Goal: Task Accomplishment & Management: Complete application form

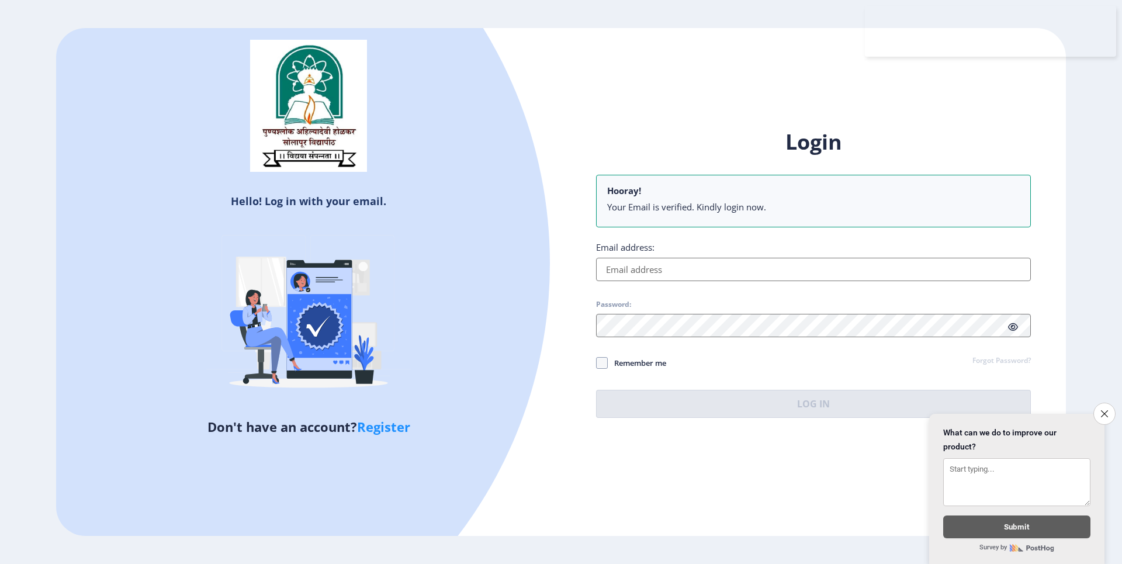
click at [756, 273] on input "Email address:" at bounding box center [813, 269] width 435 height 23
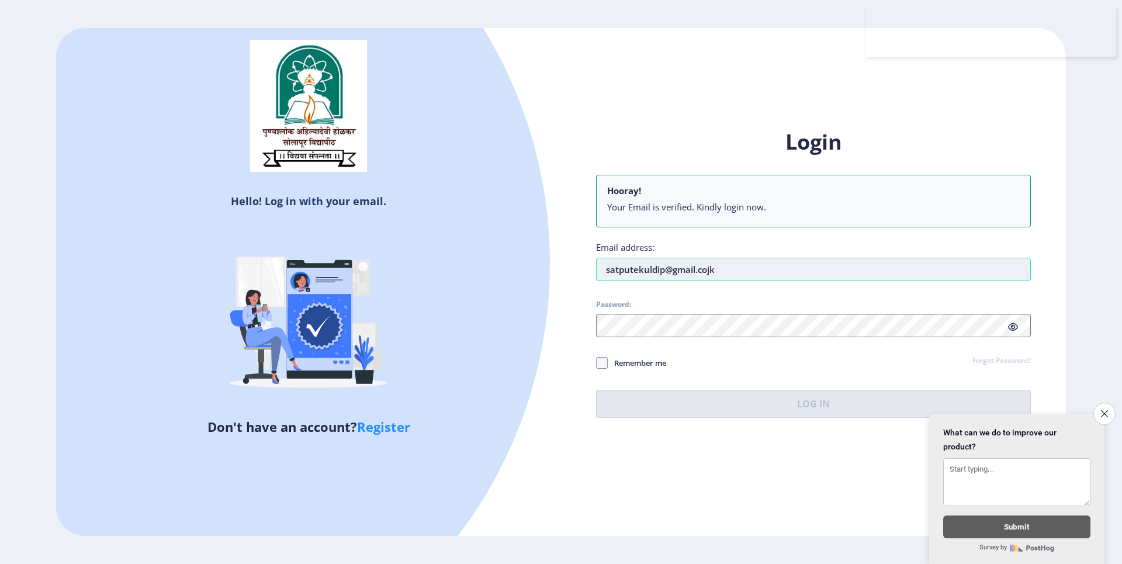
click at [758, 264] on input "satputekuldip@gmail.cojk" at bounding box center [813, 269] width 435 height 23
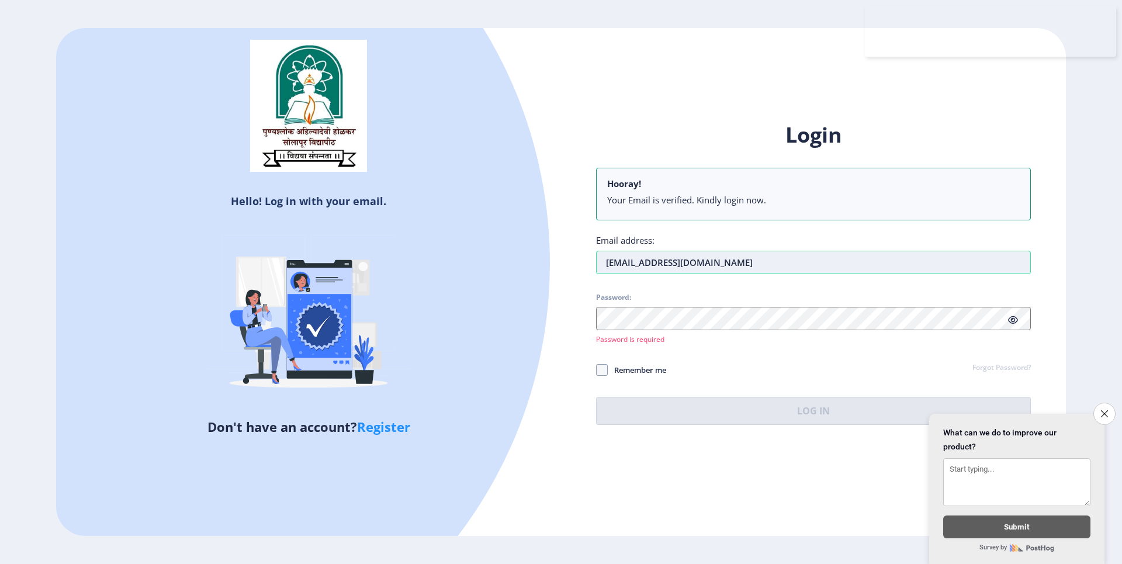
type input "[EMAIL_ADDRESS][DOMAIN_NAME]"
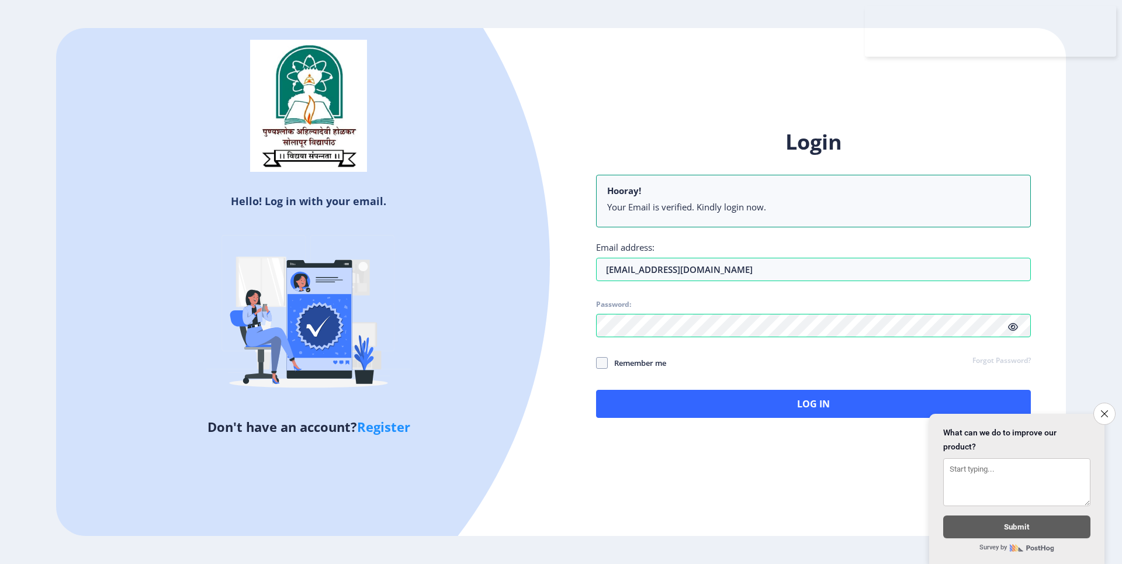
click at [1010, 325] on icon at bounding box center [1013, 326] width 10 height 9
click at [1012, 327] on icon at bounding box center [1013, 326] width 10 height 9
click at [679, 372] on div "Login Hooray! Your Email is verified. Kindly login now. Email address: satputek…" at bounding box center [813, 273] width 435 height 290
click at [665, 365] on span "Remember me" at bounding box center [637, 363] width 58 height 14
click at [596, 363] on input "Remember me" at bounding box center [596, 362] width 1 height 1
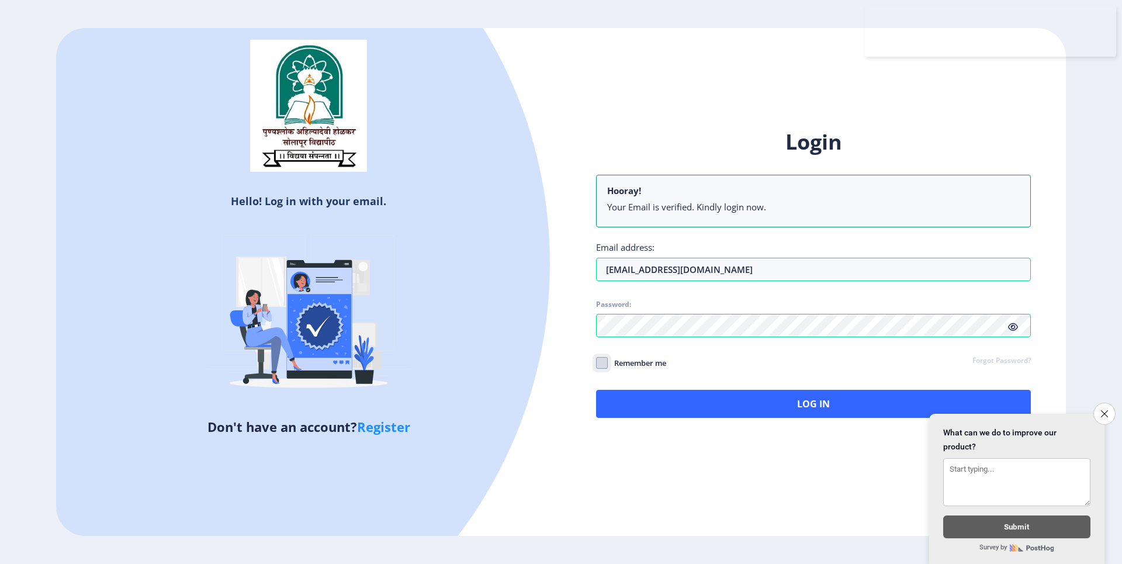
checkbox input "true"
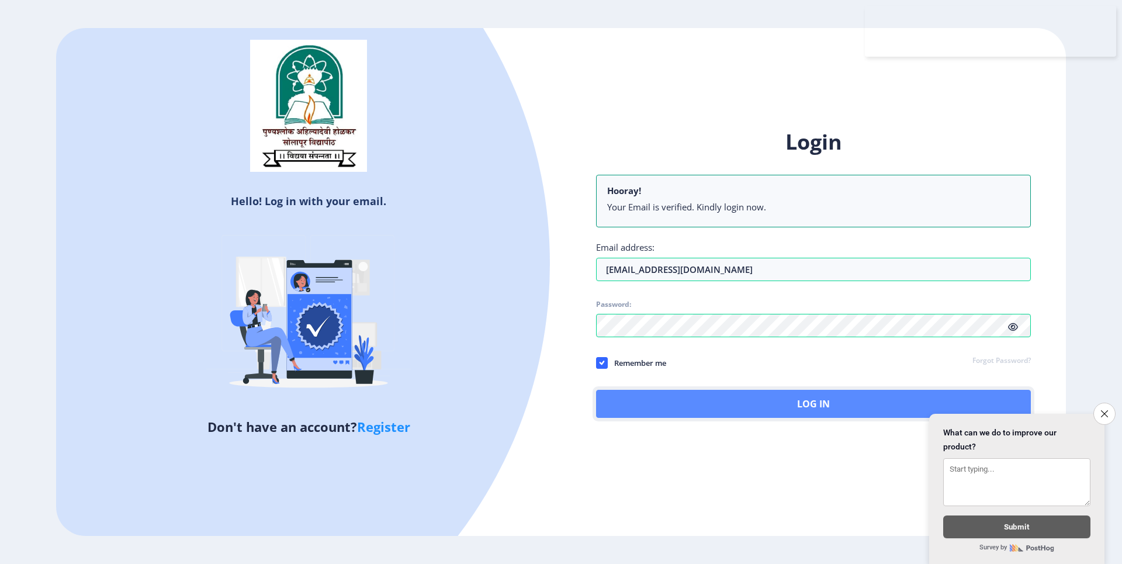
click at [733, 391] on button "Log In" at bounding box center [813, 404] width 435 height 28
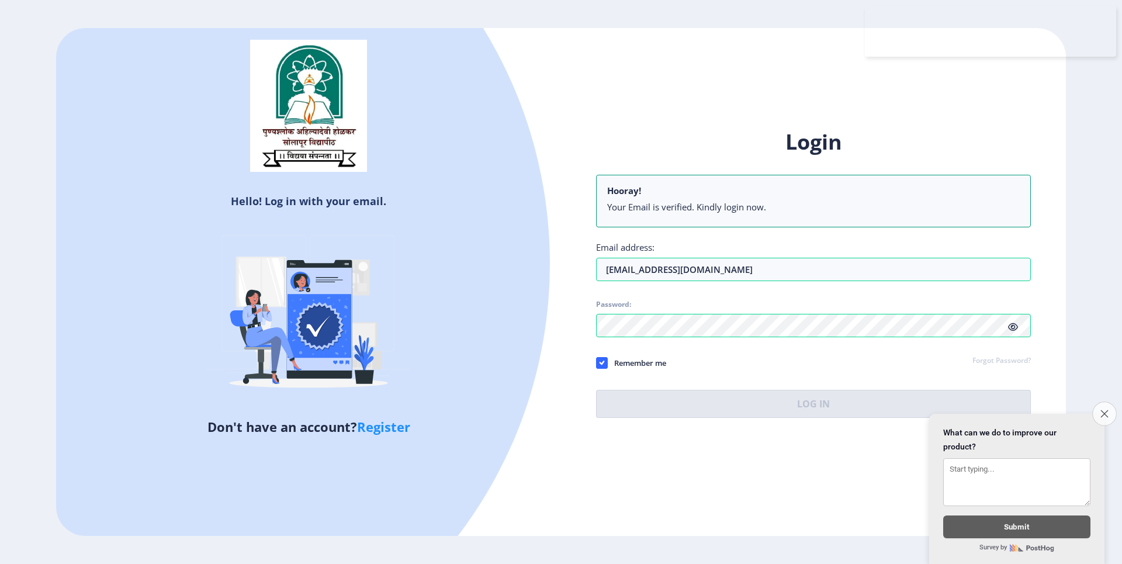
click at [1104, 411] on icon "Close survey" at bounding box center [1104, 414] width 8 height 8
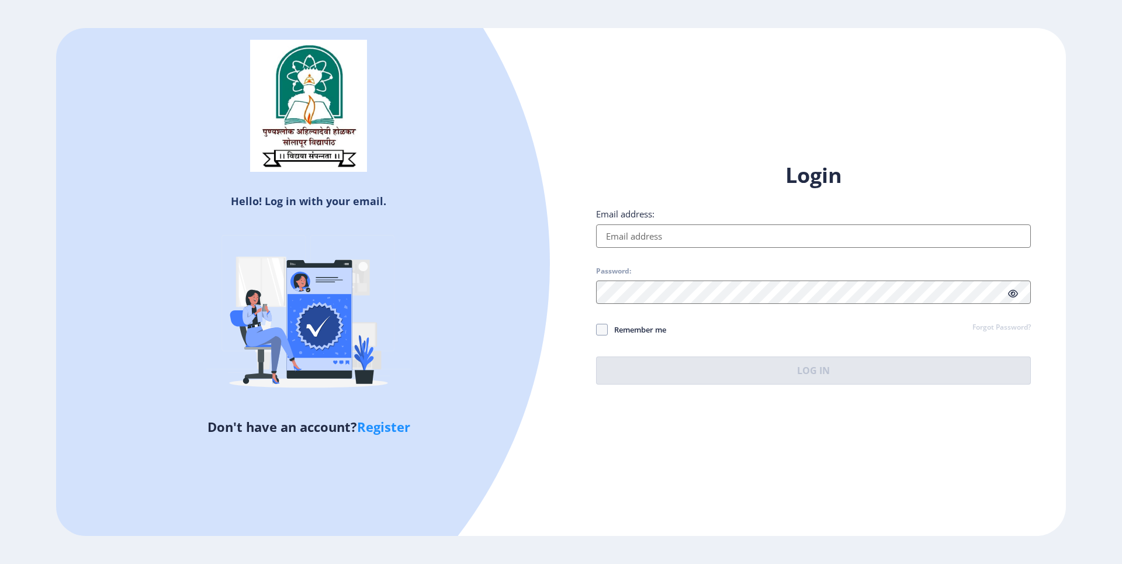
click at [755, 228] on input "Email address:" at bounding box center [813, 235] width 435 height 23
click at [703, 235] on input "Email address:" at bounding box center [813, 235] width 435 height 23
type input "[EMAIL_ADDRESS][DOMAIN_NAME]"
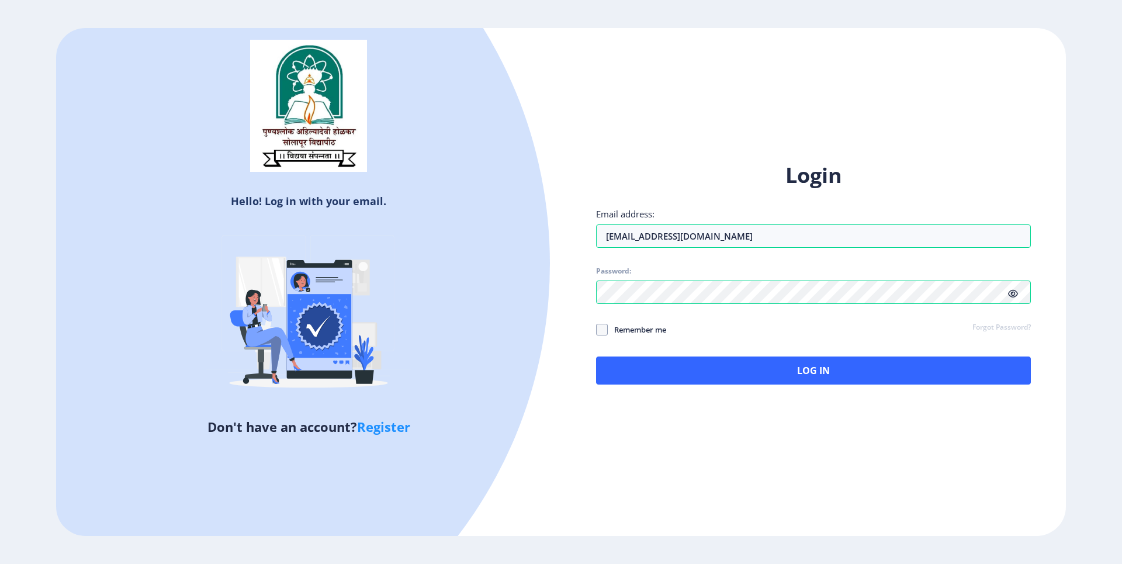
click at [634, 235] on span "Remember me" at bounding box center [637, 329] width 58 height 14
click at [596, 235] on input "Remember me" at bounding box center [596, 329] width 1 height 1
click at [664, 235] on span "Remember me" at bounding box center [637, 329] width 58 height 14
click at [596, 235] on input "Remember me" at bounding box center [596, 329] width 1 height 1
checkbox input "false"
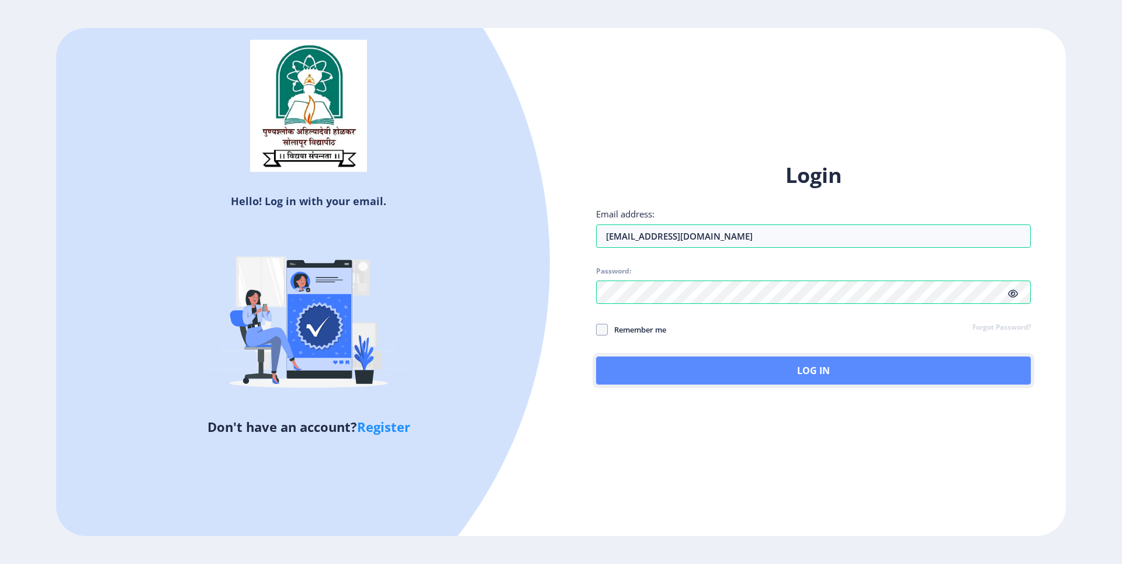
click at [746, 235] on button "Log In" at bounding box center [813, 370] width 435 height 28
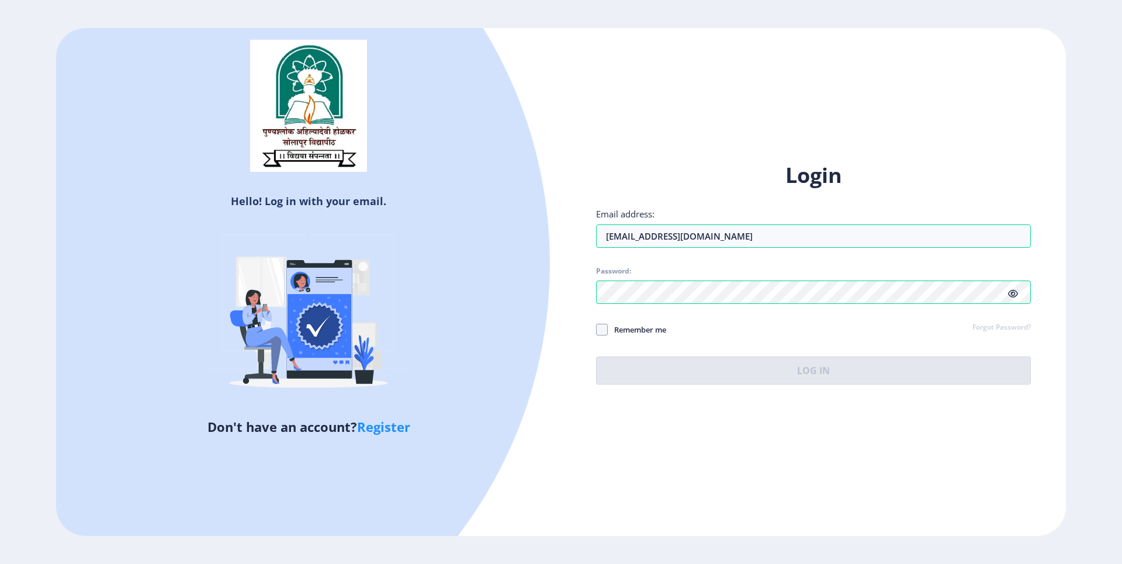
click at [391, 235] on link "Register" at bounding box center [383, 427] width 53 height 18
select select
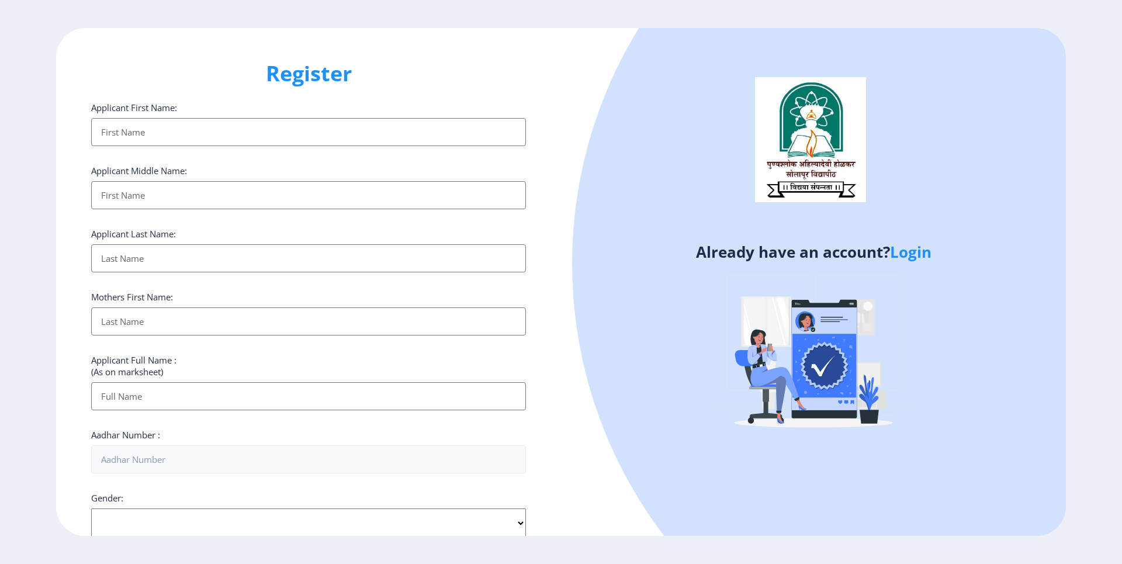
click at [222, 130] on input "Applicant First Name:" at bounding box center [308, 132] width 435 height 28
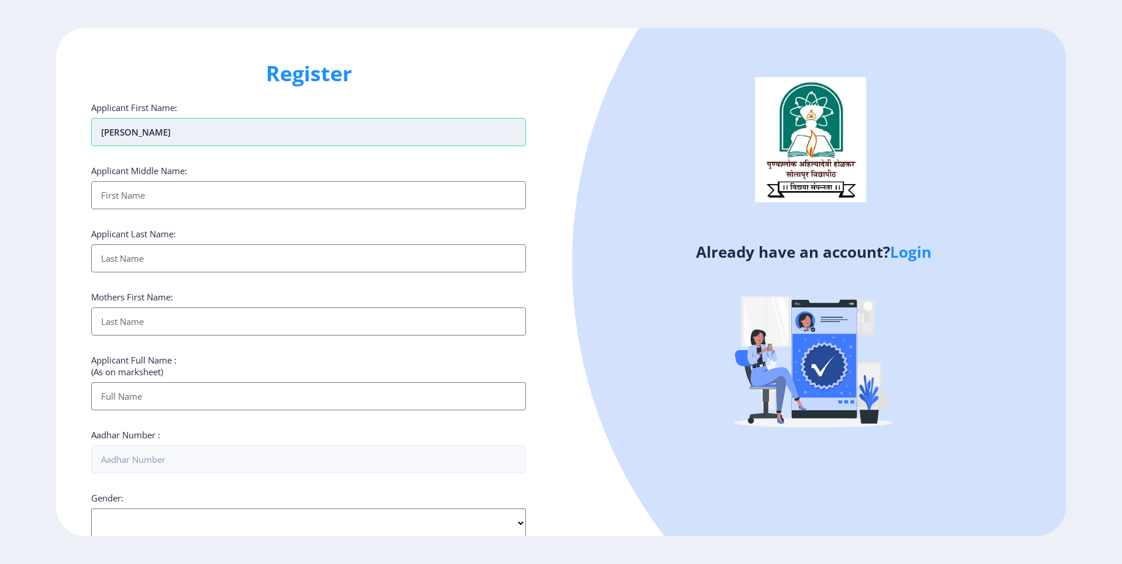
type input "[PERSON_NAME]"
type input "Ankush"
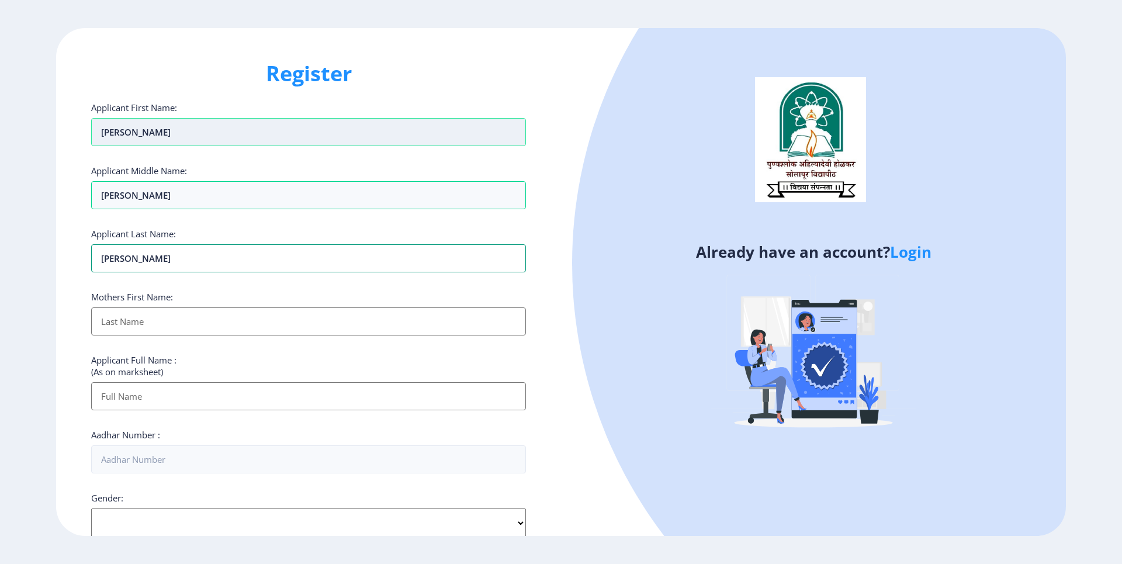
type input "[PERSON_NAME]"
type input "Anita"
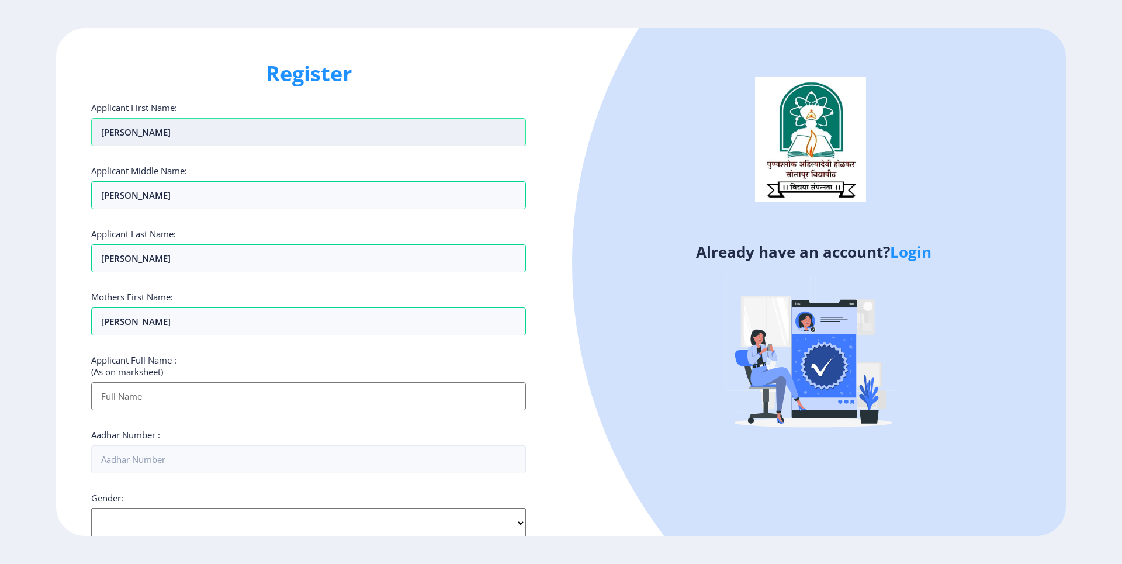
paste input "[PERSON_NAME] [PERSON_NAME]"
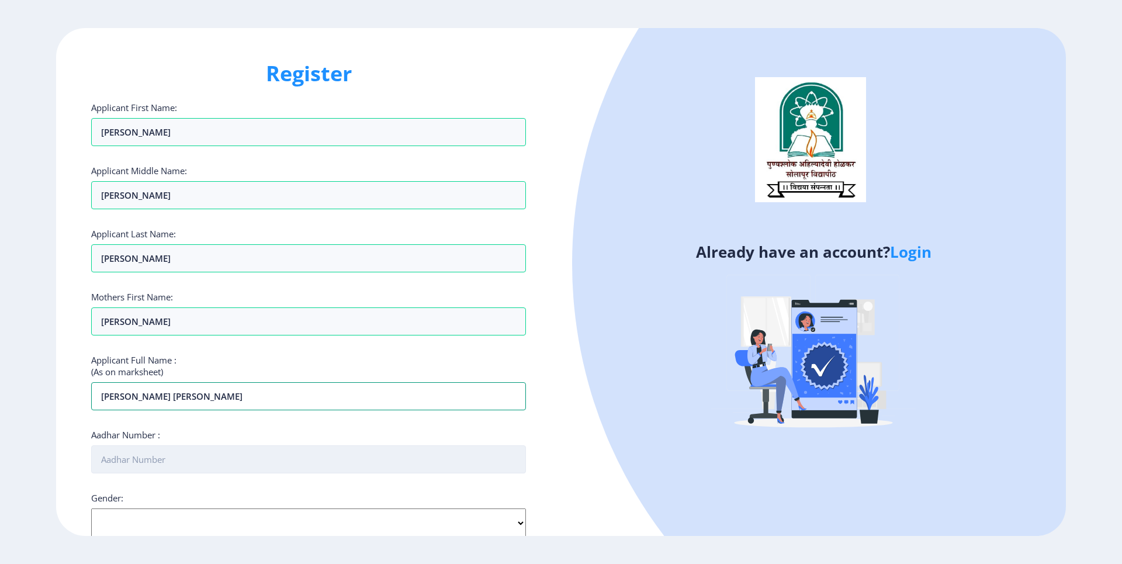
type input "[PERSON_NAME] [PERSON_NAME]"
click at [209, 235] on input "Aadhar Number :" at bounding box center [308, 459] width 435 height 28
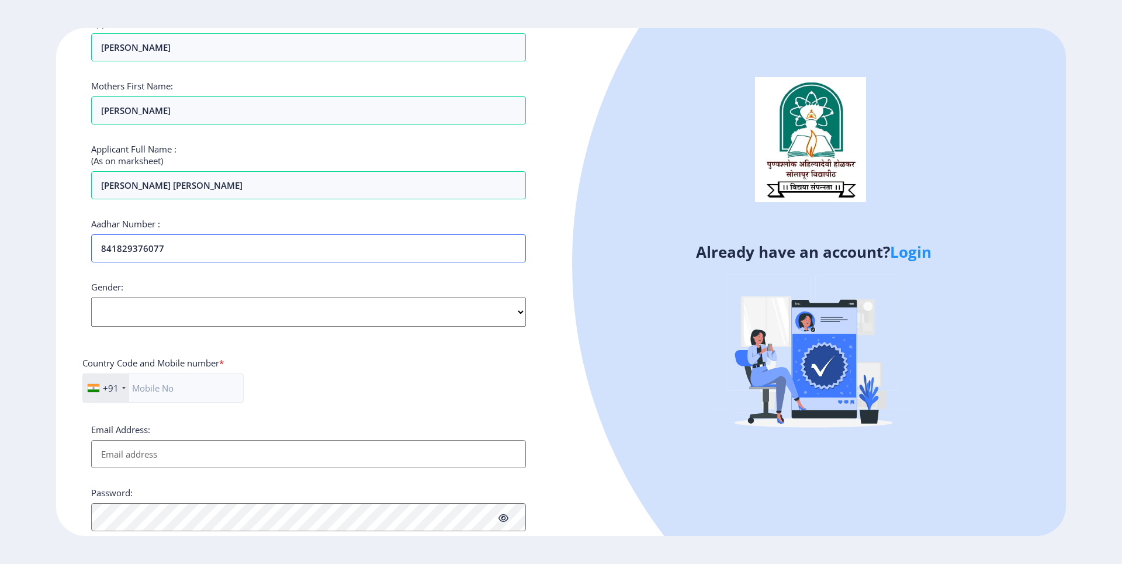
type input "841829376077"
click at [233, 235] on select "Select Gender Male Female Other" at bounding box center [308, 311] width 435 height 29
select select "[DEMOGRAPHIC_DATA]"
click at [91, 235] on select "Select Gender Male Female Other" at bounding box center [308, 311] width 435 height 29
click at [206, 235] on input "text" at bounding box center [162, 387] width 161 height 29
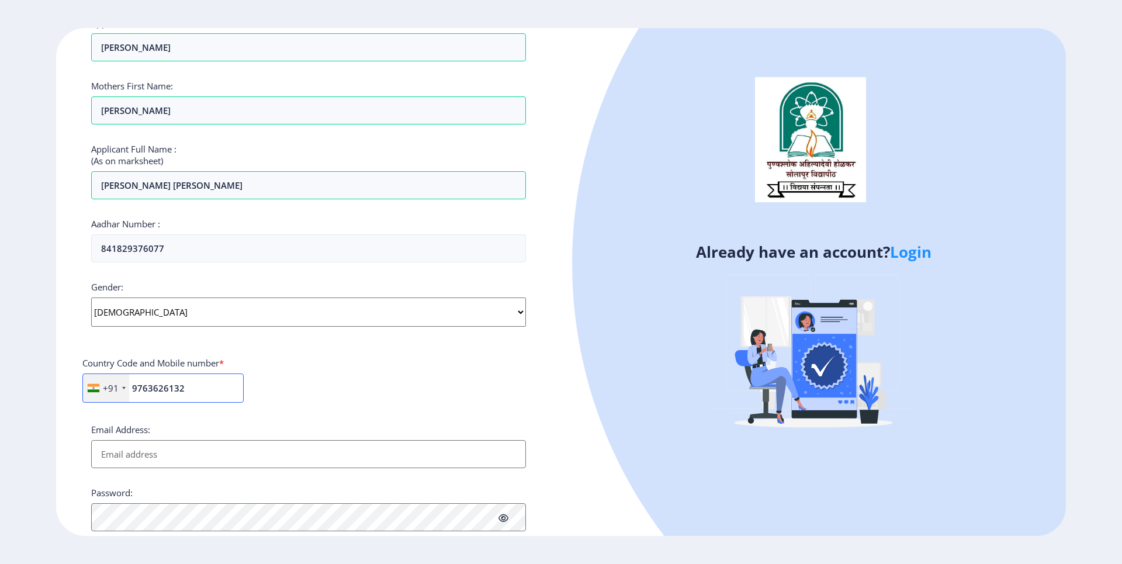
type input "9763626132"
click at [168, 235] on input "Email Address:" at bounding box center [308, 454] width 435 height 28
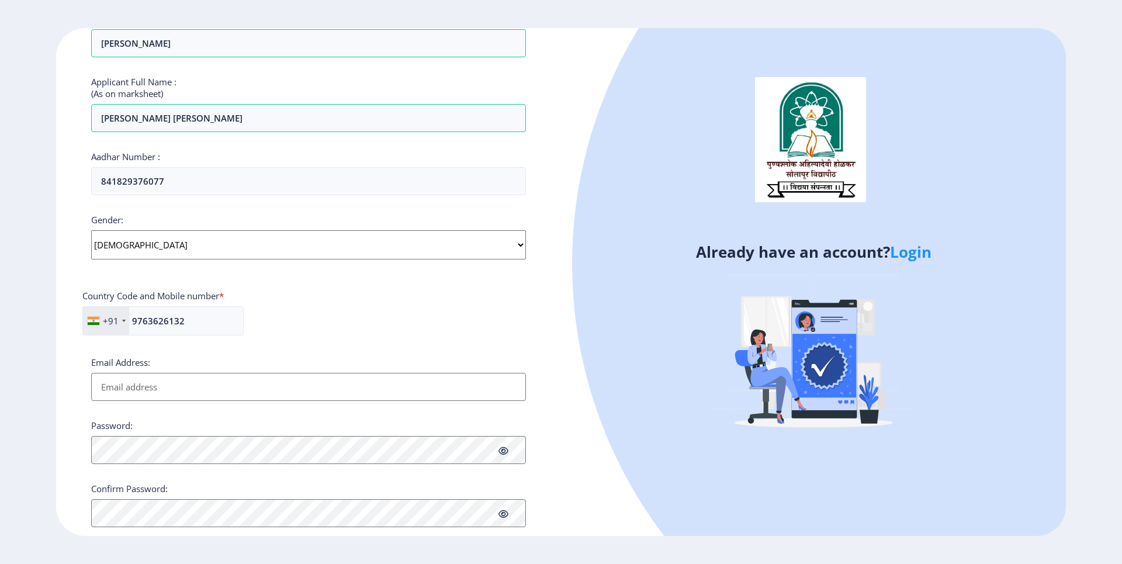
click at [164, 235] on input "Email Address:" at bounding box center [308, 387] width 435 height 28
click at [147, 235] on input "Email Address:" at bounding box center [308, 387] width 435 height 28
click at [51, 235] on ngx-register "Register Applicant First Name: Kuldip Applicant Middle Name: Ankush Applicant L…" at bounding box center [561, 282] width 1122 height 508
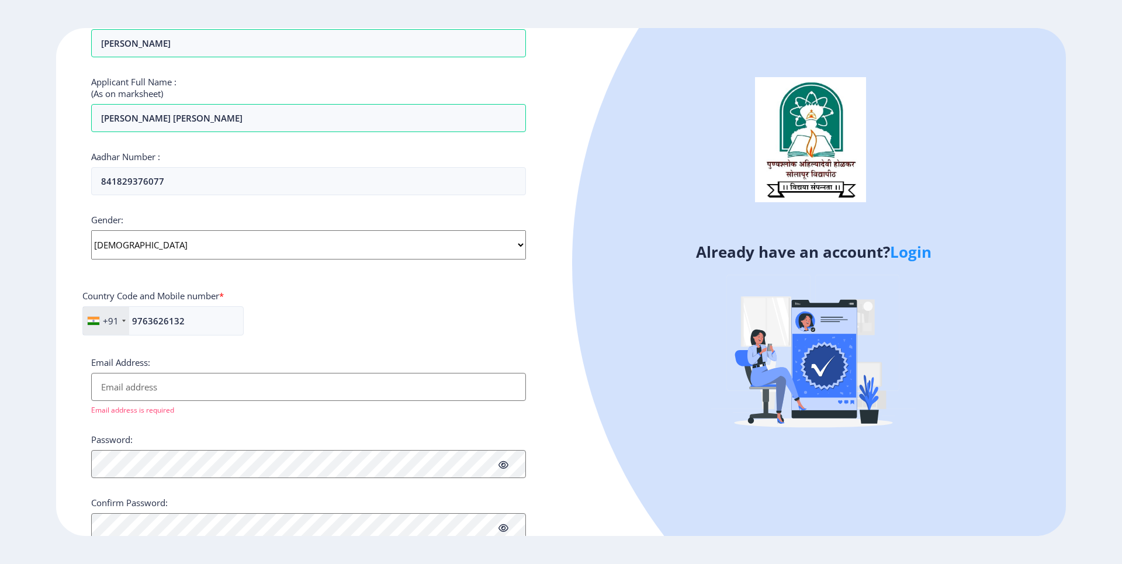
click at [125, 235] on input "Email Address:" at bounding box center [308, 387] width 435 height 28
type input "[EMAIL_ADDRESS][DOMAIN_NAME]"
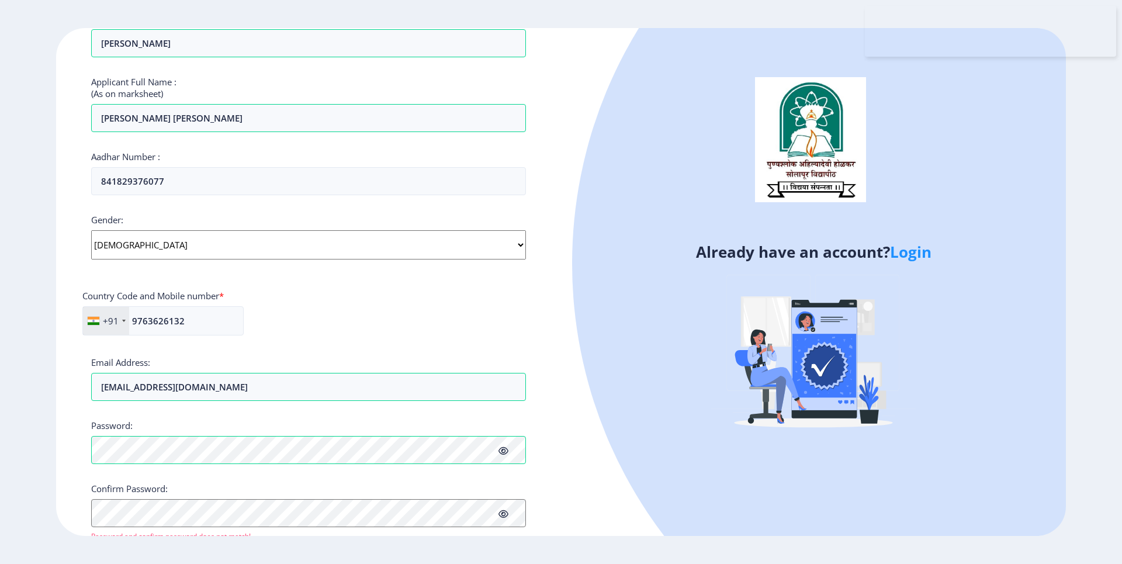
click at [73, 235] on div "Register Applicant First Name: Kuldip Applicant Middle Name: Ankush Applicant L…" at bounding box center [308, 282] width 505 height 508
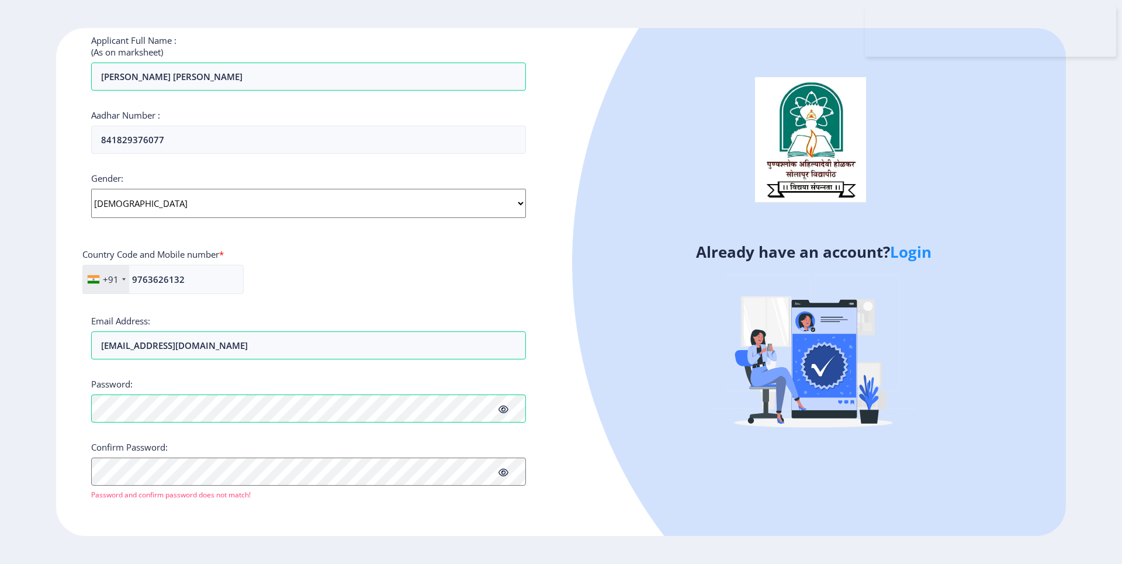
click at [505, 235] on icon at bounding box center [503, 409] width 10 height 9
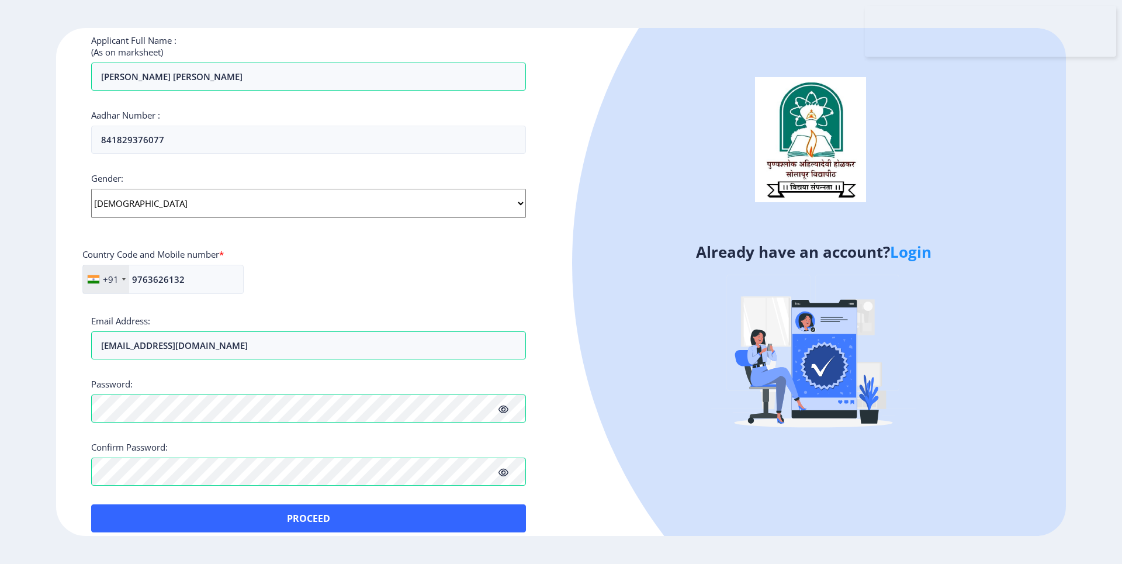
drag, startPoint x: 176, startPoint y: 493, endPoint x: 177, endPoint y: 486, distance: 7.0
click at [176, 235] on div "Applicant First Name: Kuldip Applicant Middle Name: Ankush Applicant Last Name:…" at bounding box center [308, 157] width 435 height 750
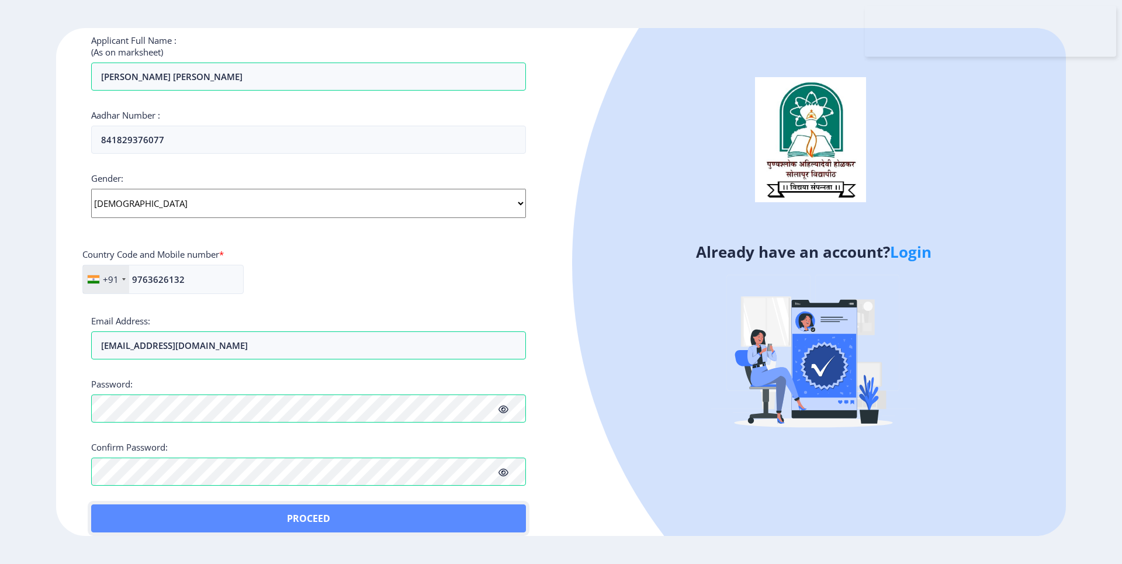
click at [252, 235] on button "Proceed" at bounding box center [308, 518] width 435 height 28
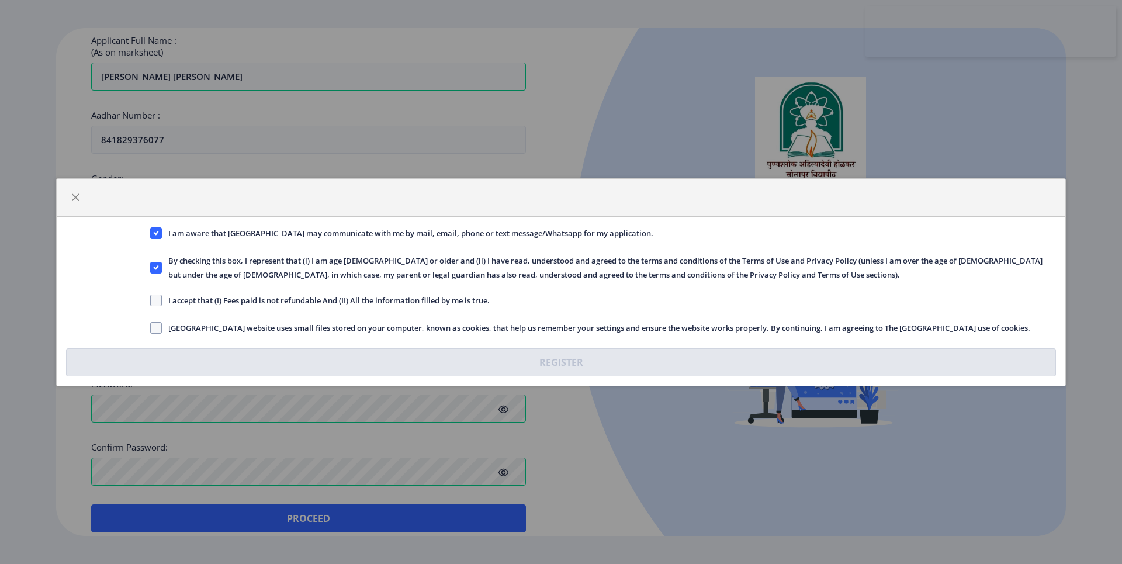
click at [202, 235] on span "I accept that (I) Fees paid is not refundable And (II) All the information fill…" at bounding box center [326, 300] width 328 height 14
click at [151, 235] on input "I accept that (I) Fees paid is not refundable And (II) All the information fill…" at bounding box center [150, 300] width 1 height 1
checkbox input "true"
click at [207, 235] on span "Solapur University website uses small files stored on your computer, known as c…" at bounding box center [596, 328] width 868 height 14
click at [151, 235] on input "Solapur University website uses small files stored on your computer, known as c…" at bounding box center [150, 327] width 1 height 1
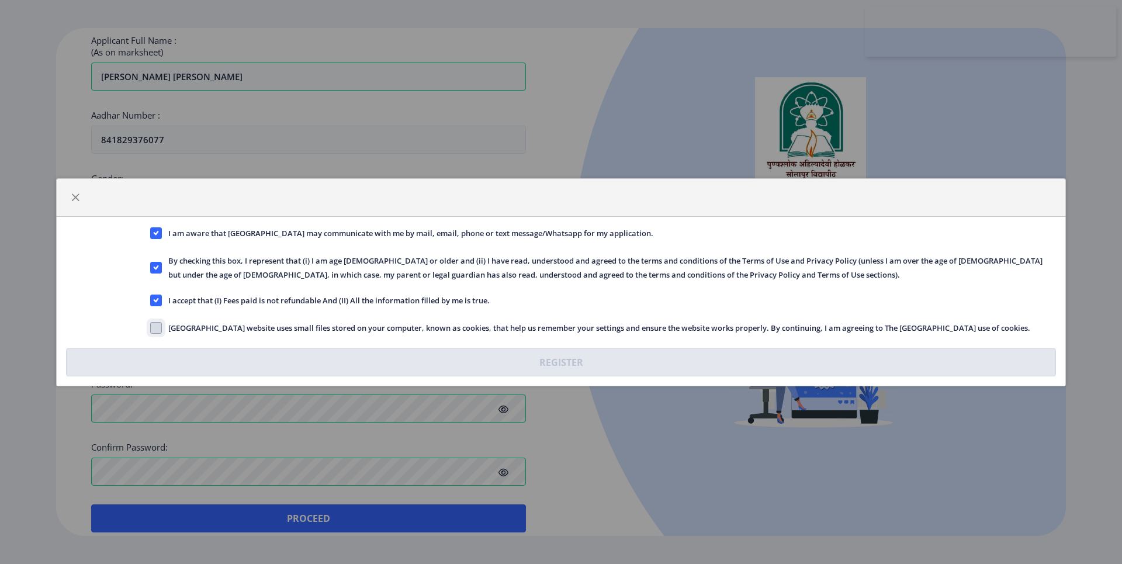
checkbox input "true"
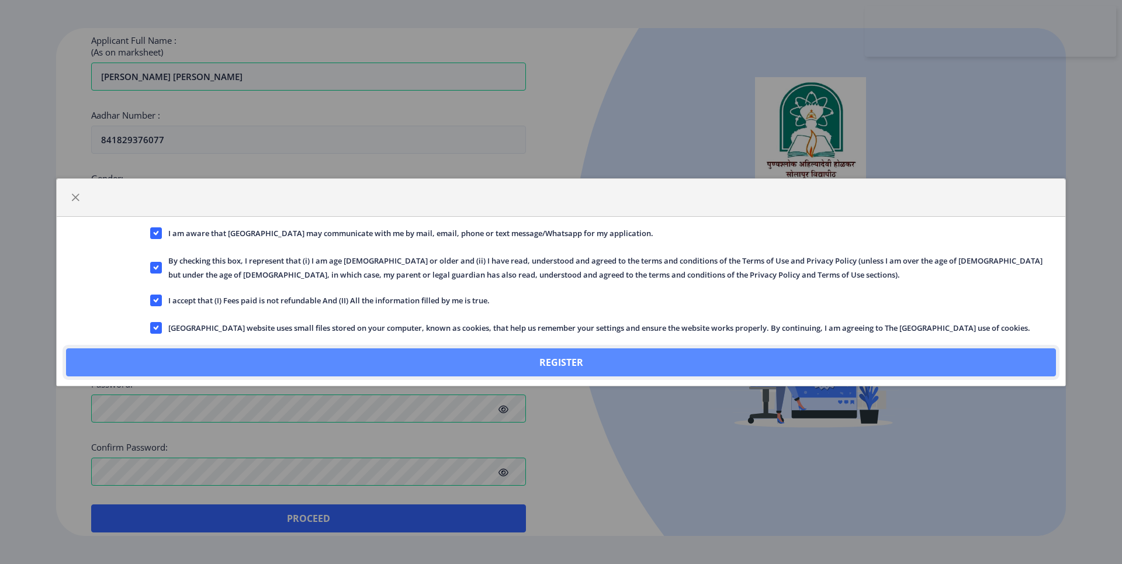
click at [269, 235] on button "Register" at bounding box center [561, 362] width 990 height 28
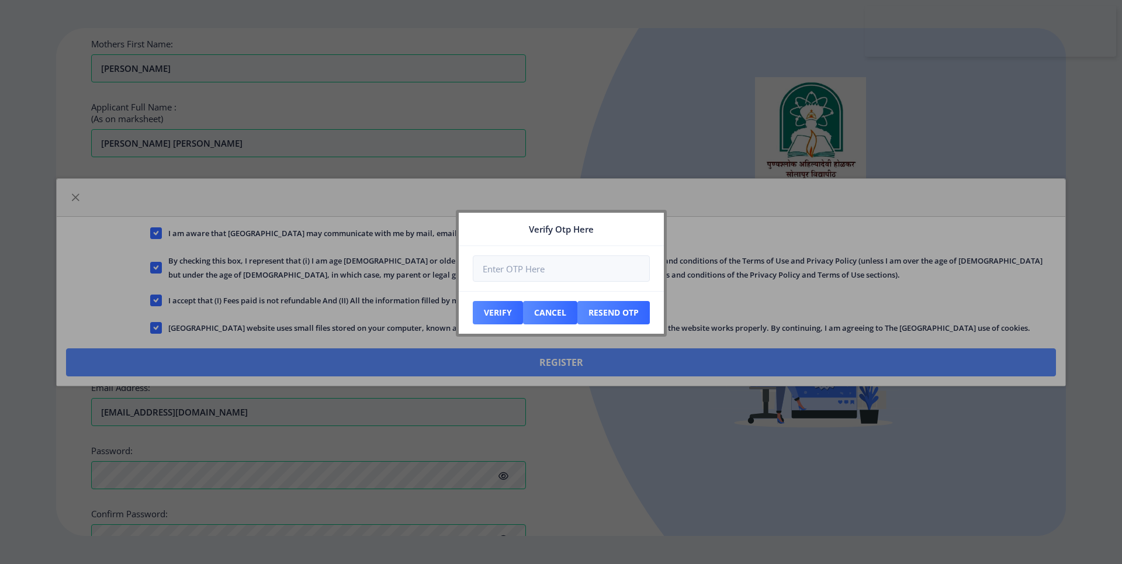
scroll to position [386, 0]
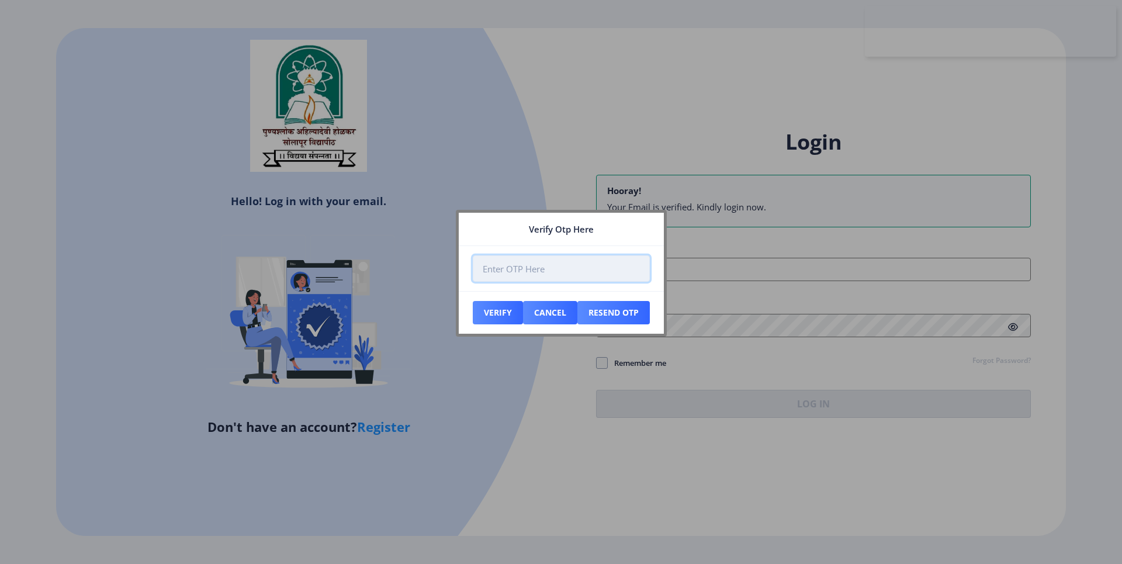
click at [565, 235] on input "number" at bounding box center [561, 268] width 177 height 26
type input "082587"
click at [492, 235] on button "Verify" at bounding box center [498, 312] width 50 height 23
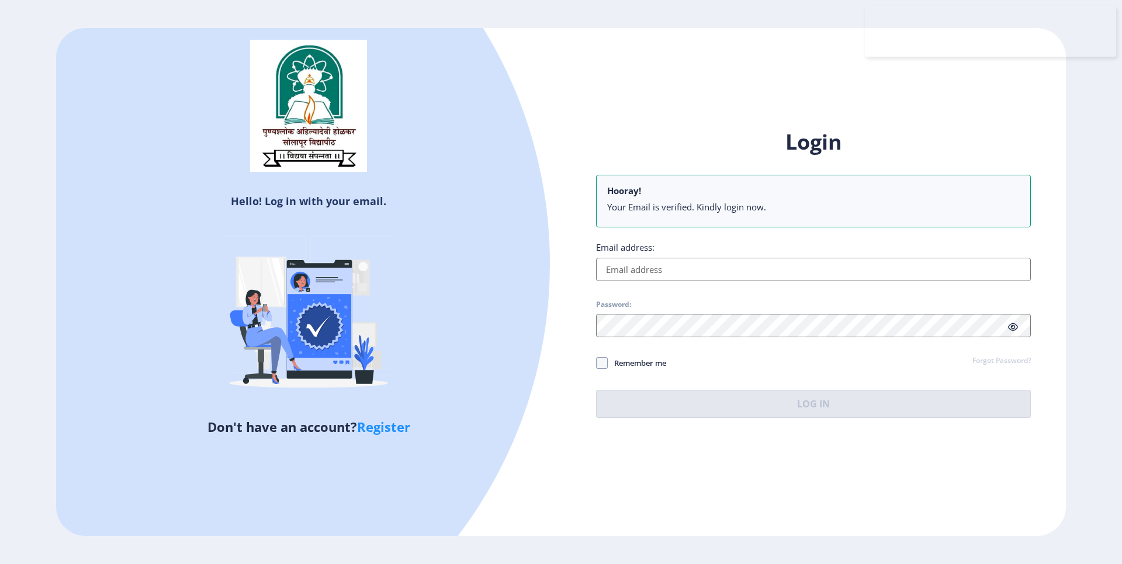
click at [615, 235] on input "Email address:" at bounding box center [813, 269] width 435 height 23
type input "[EMAIL_ADDRESS][DOMAIN_NAME]"
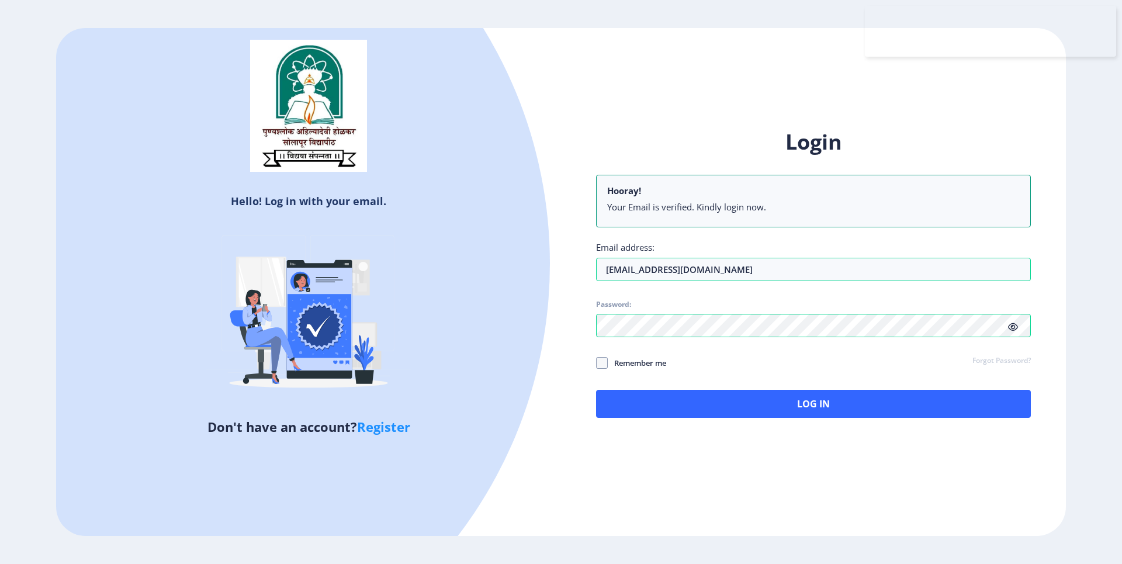
click at [655, 235] on span "Remember me" at bounding box center [637, 363] width 58 height 14
click at [596, 235] on input "Remember me" at bounding box center [596, 362] width 1 height 1
checkbox input "true"
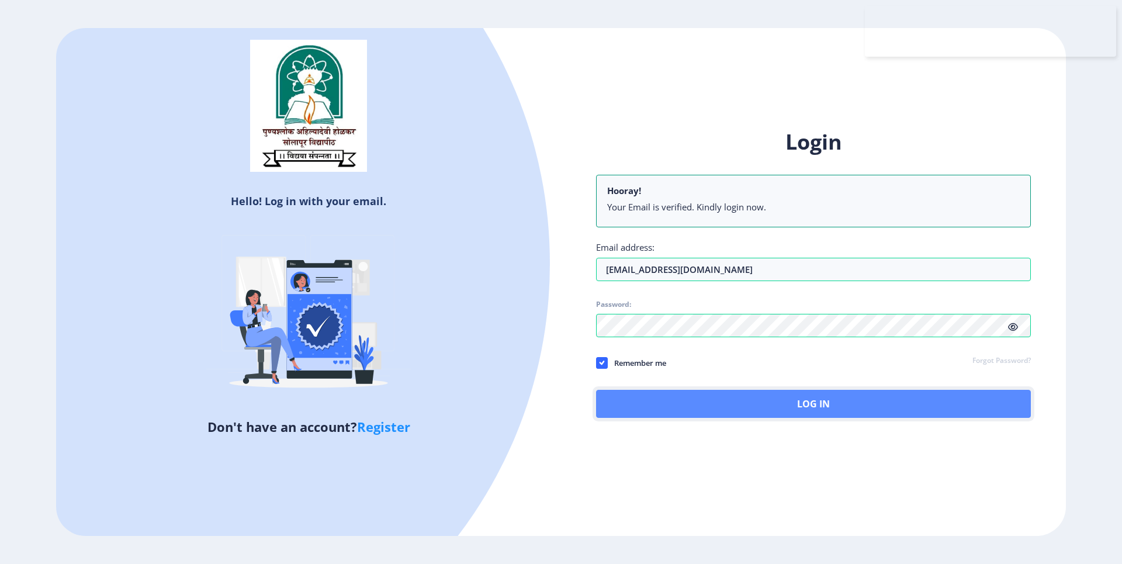
click at [708, 235] on button "Log In" at bounding box center [813, 404] width 435 height 28
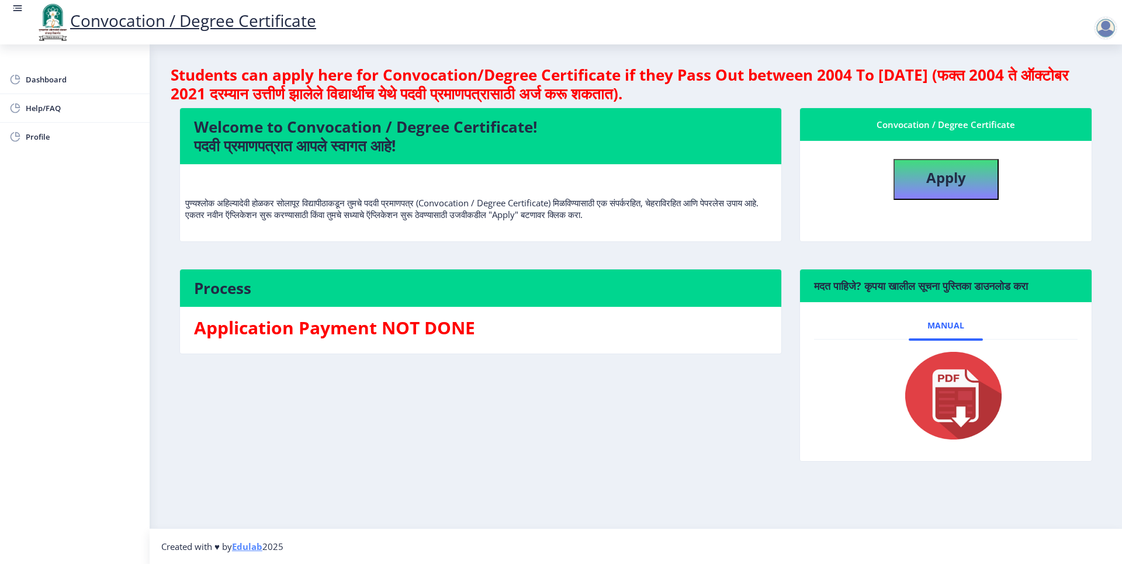
click at [833, 81] on h4 "Students can apply here for Convocation/Degree Certificate if they Pass Out bet…" at bounding box center [636, 83] width 930 height 37
click at [955, 75] on h4 "Students can apply here for Convocation/Degree Certificate if they Pass Out bet…" at bounding box center [636, 83] width 930 height 37
click at [953, 185] on b "Apply" at bounding box center [946, 177] width 40 height 19
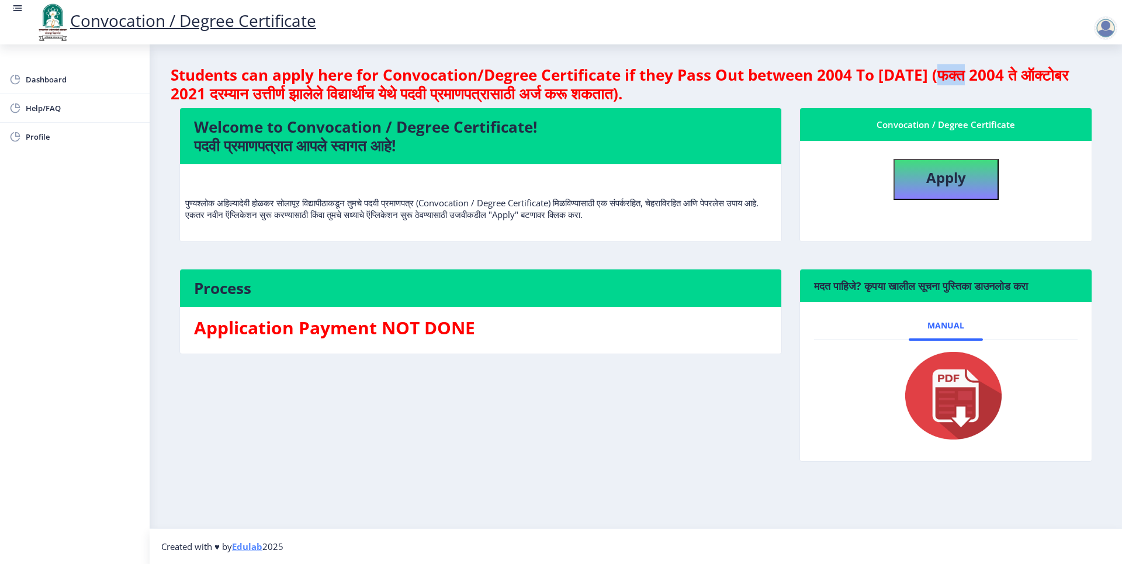
select select
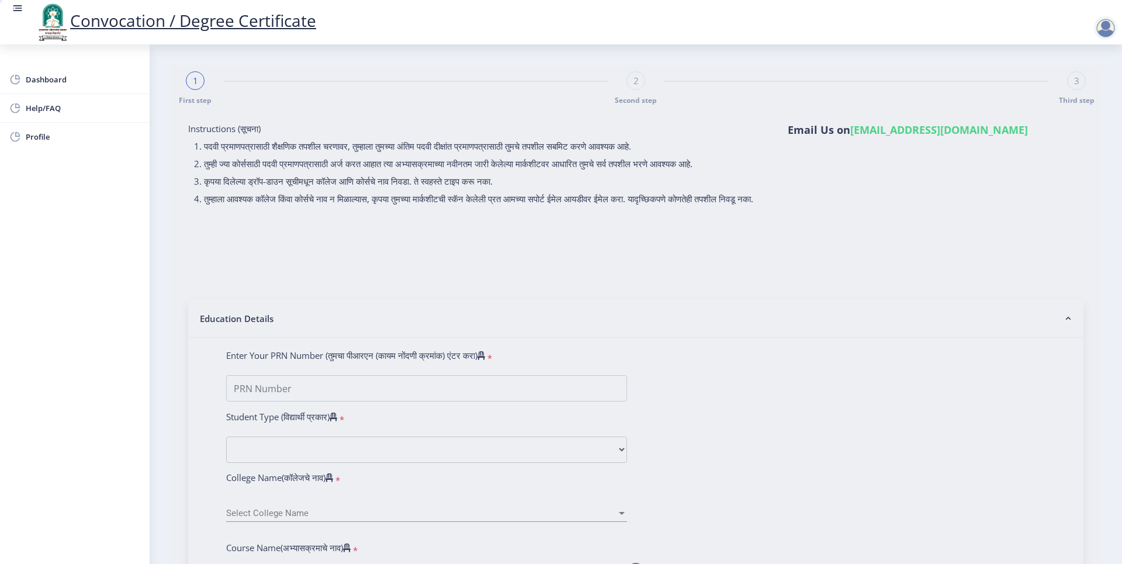
type input "[PERSON_NAME] [PERSON_NAME]"
type input "Anita"
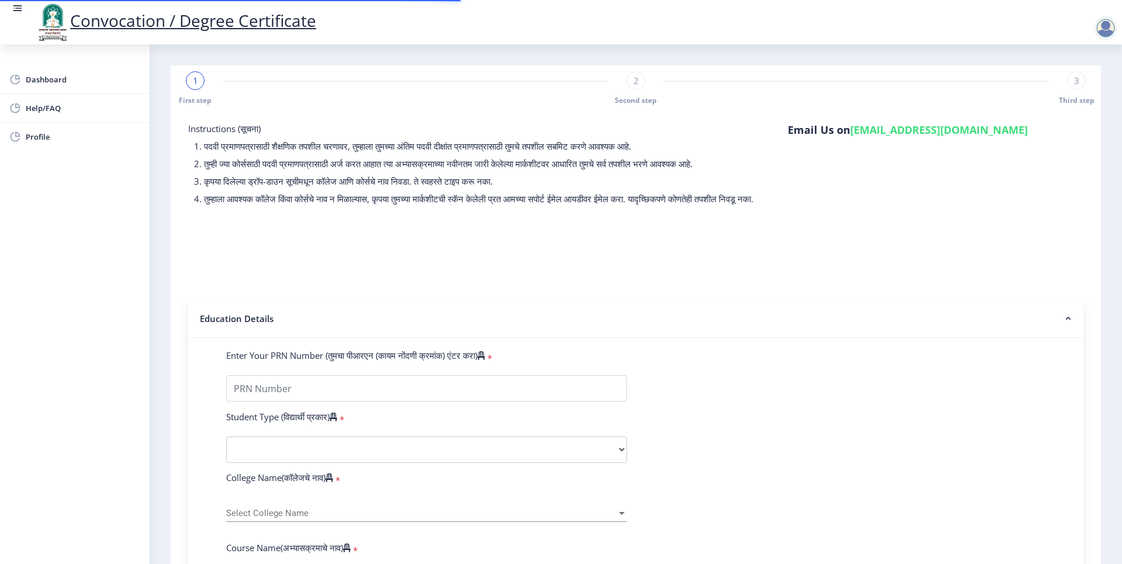
scroll to position [79, 0]
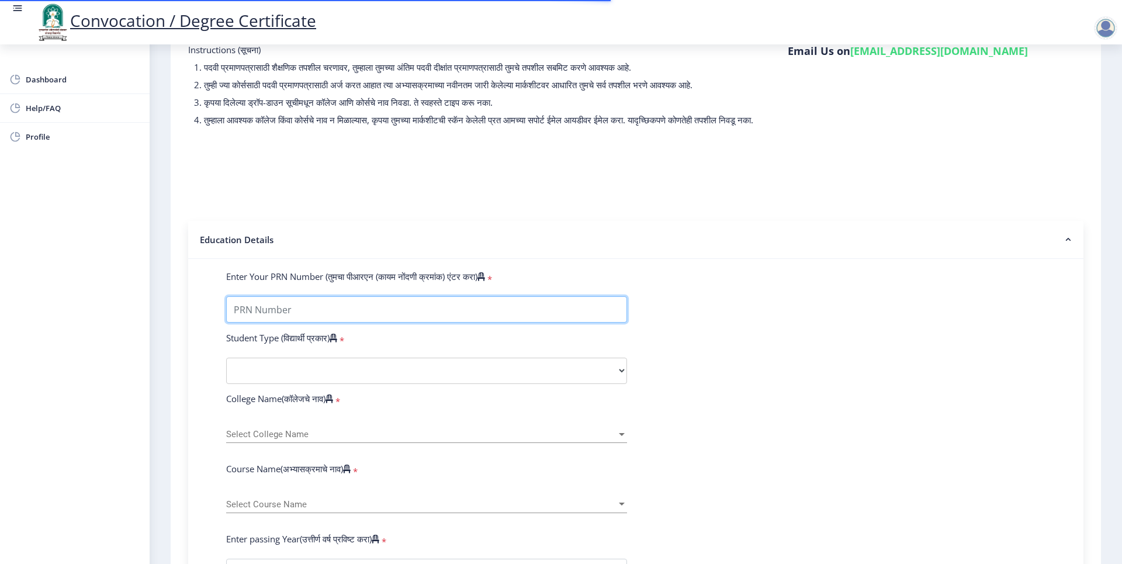
click at [403, 235] on input "Enter Your PRN Number (तुमचा पीआरएन (कायम नोंदणी क्रमांक) एंटर करा)" at bounding box center [426, 309] width 401 height 26
click at [404, 235] on input "Enter Your PRN Number (तुमचा पीआरएन (कायम नोंदणी क्रमांक) एंटर करा)" at bounding box center [426, 309] width 401 height 26
click at [286, 235] on input "Enter Your PRN Number (तुमचा पीआरएन (कायम नोंदणी क्रमांक) एंटर करा)" at bounding box center [426, 309] width 401 height 26
paste input "2015032500283031"
type input "2015032500283031"
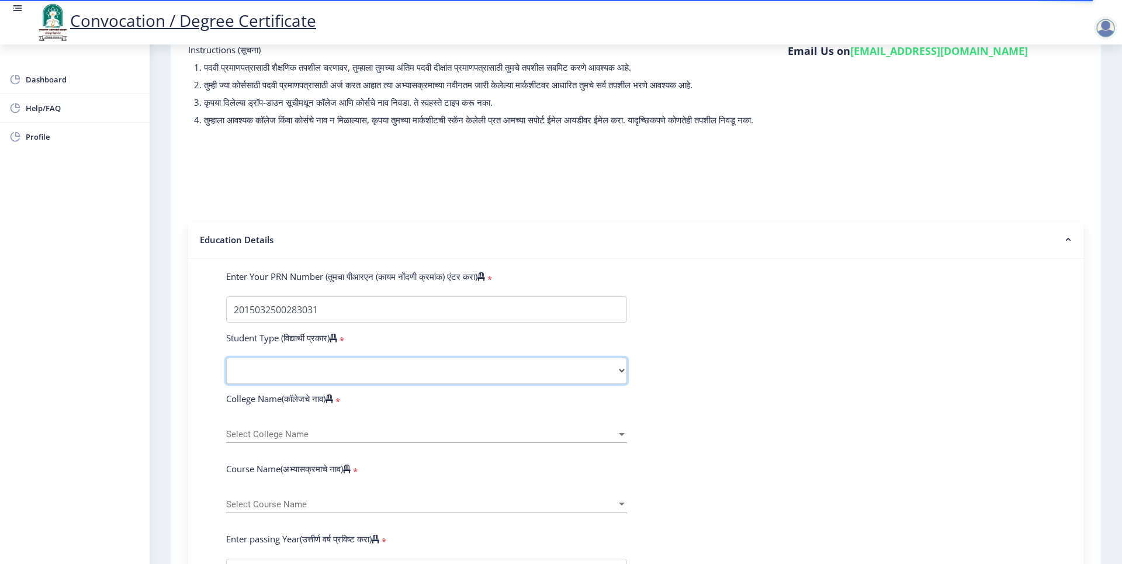
click at [271, 235] on select "Select Student Type Regular External" at bounding box center [426, 371] width 401 height 26
select select "Regular"
click at [226, 235] on select "Select Student Type Regular External" at bounding box center [426, 371] width 401 height 26
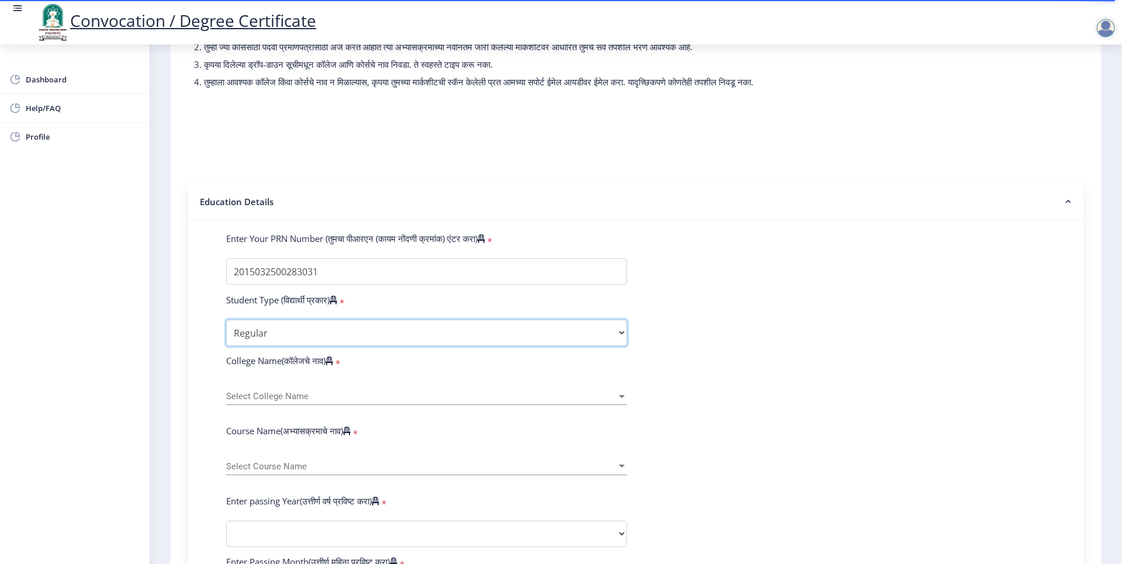
scroll to position [154, 0]
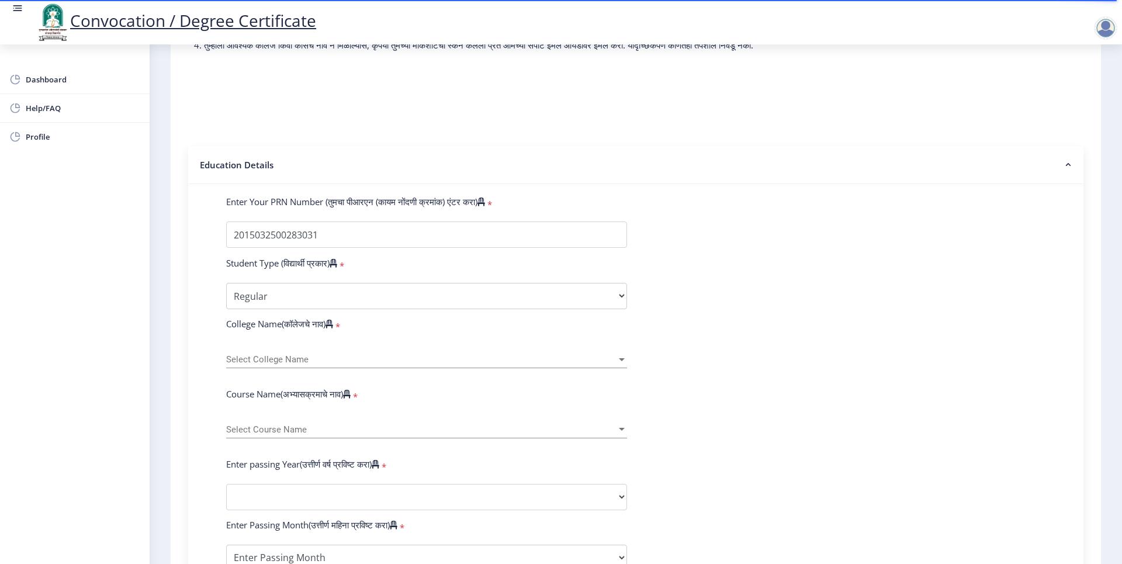
click at [269, 235] on div "Select College Name Select College Name" at bounding box center [426, 356] width 401 height 25
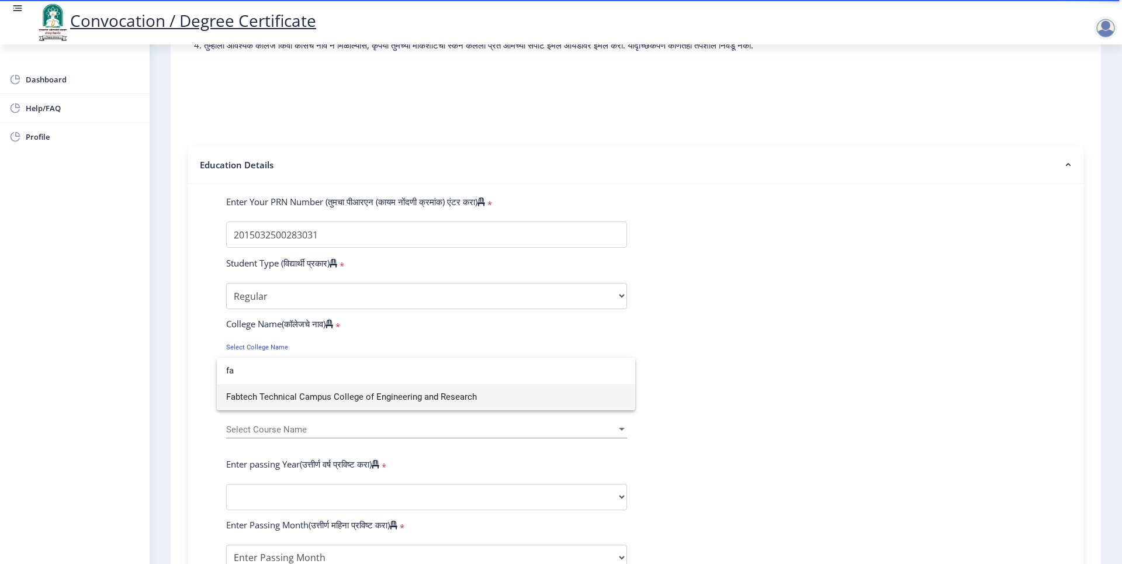
type input "fa"
click at [277, 235] on span "Fabtech Technical Campus College of Engineering and Research" at bounding box center [426, 397] width 400 height 26
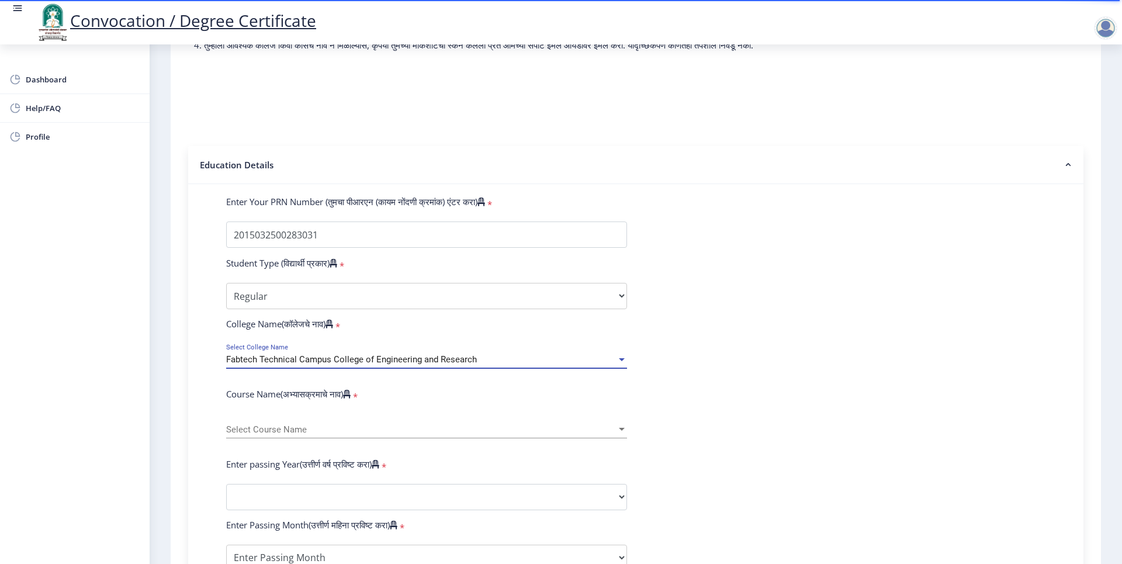
scroll to position [266, 0]
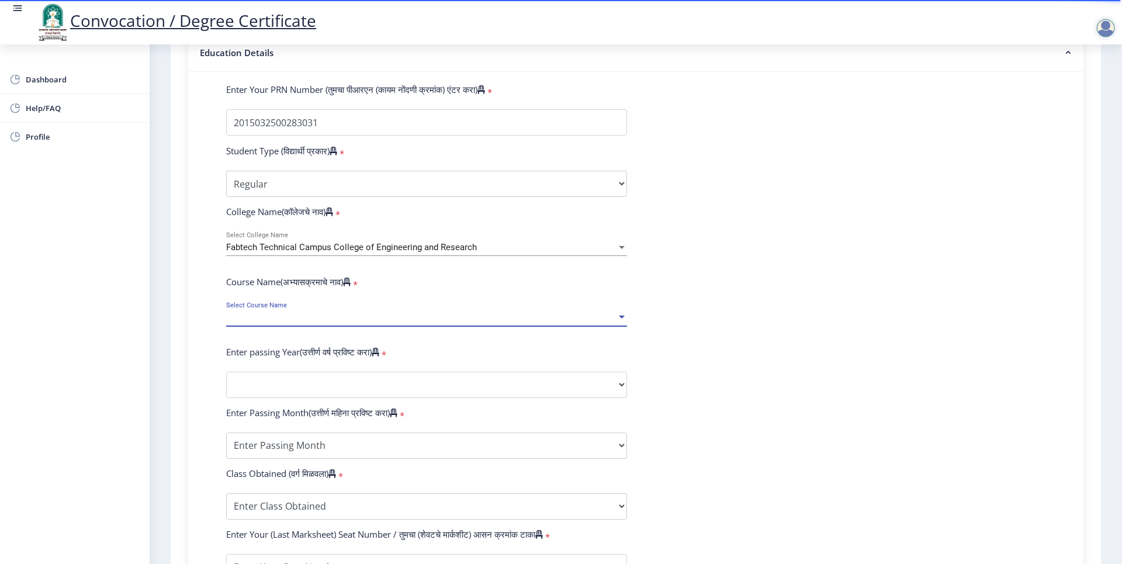
click at [273, 235] on span "Select Course Name" at bounding box center [421, 318] width 390 height 10
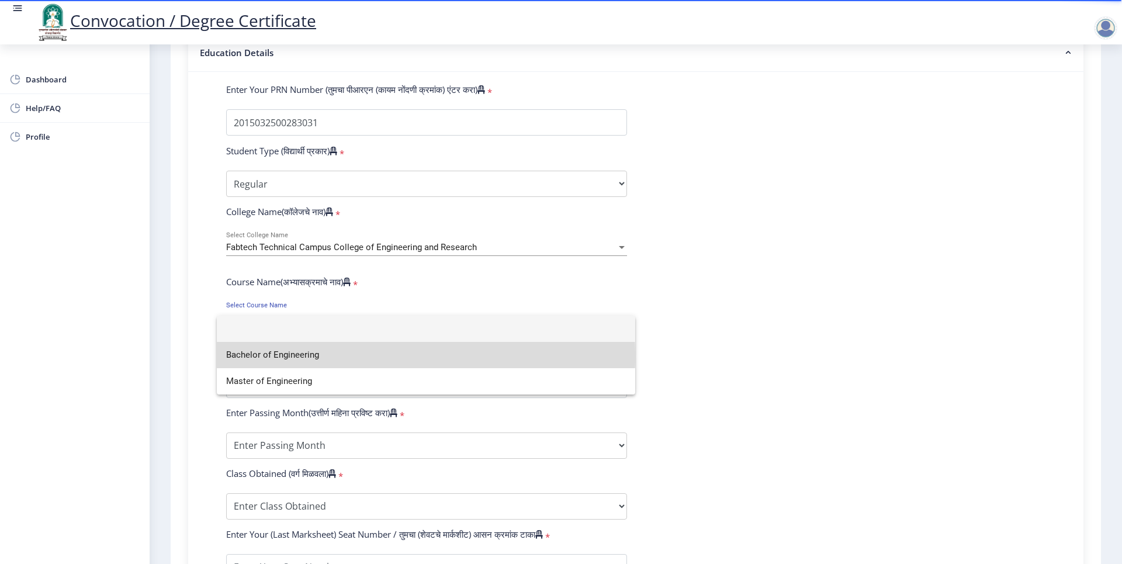
click at [283, 235] on span "Bachelor of Engineering" at bounding box center [426, 355] width 400 height 26
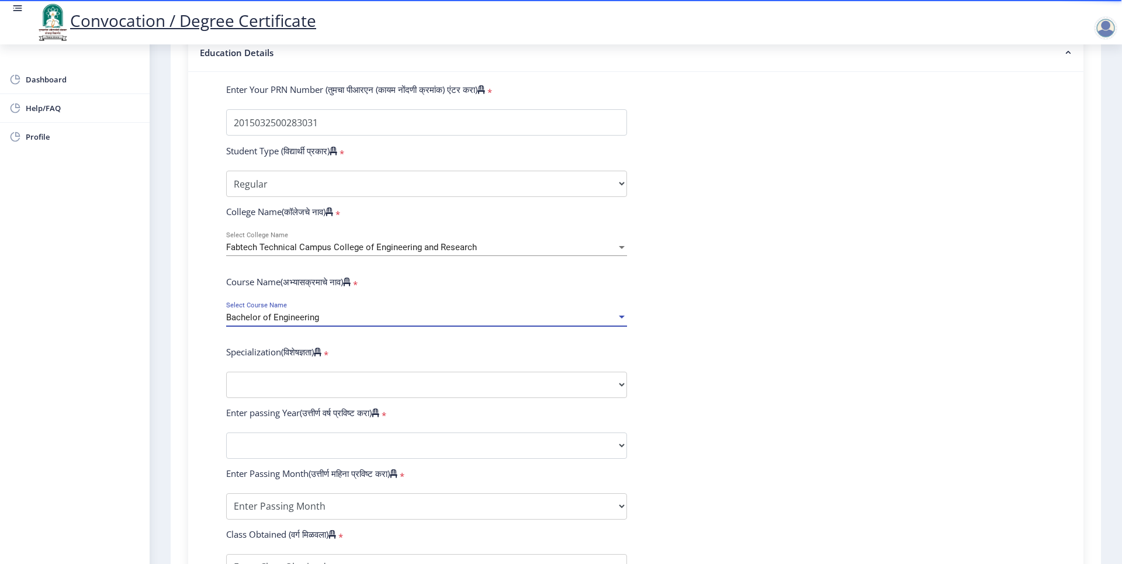
scroll to position [281, 0]
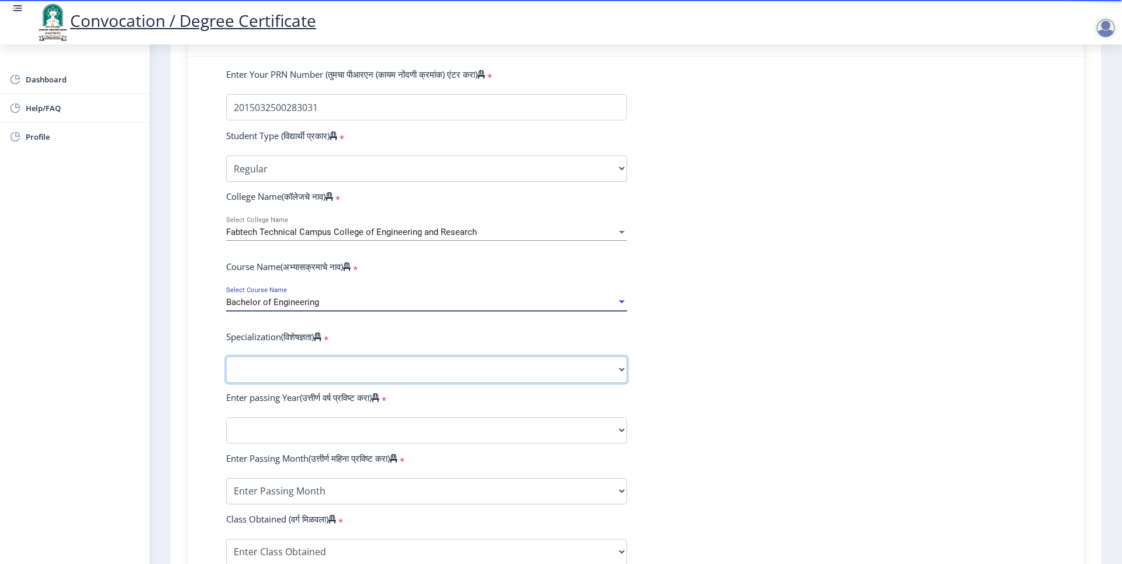
click at [285, 235] on select "Specialization Bio-Medical Engineering Civil Engineering Computer Science & Eng…" at bounding box center [426, 369] width 401 height 26
select select "Computer Science & Engineering"
click at [226, 235] on select "Specialization Bio-Medical Engineering Civil Engineering Computer Science & Eng…" at bounding box center [426, 369] width 401 height 26
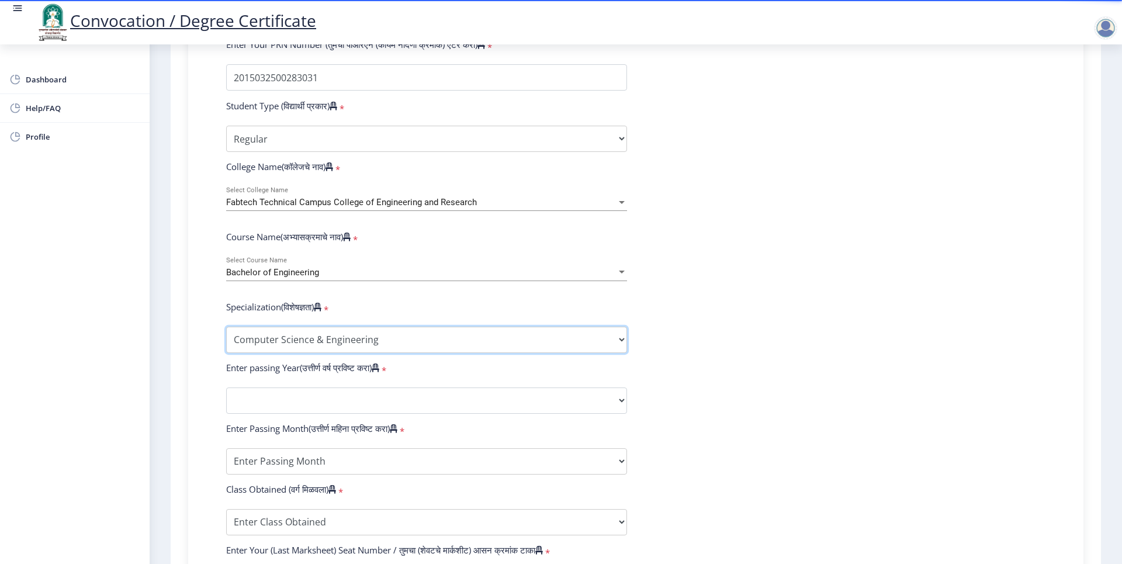
scroll to position [345, 0]
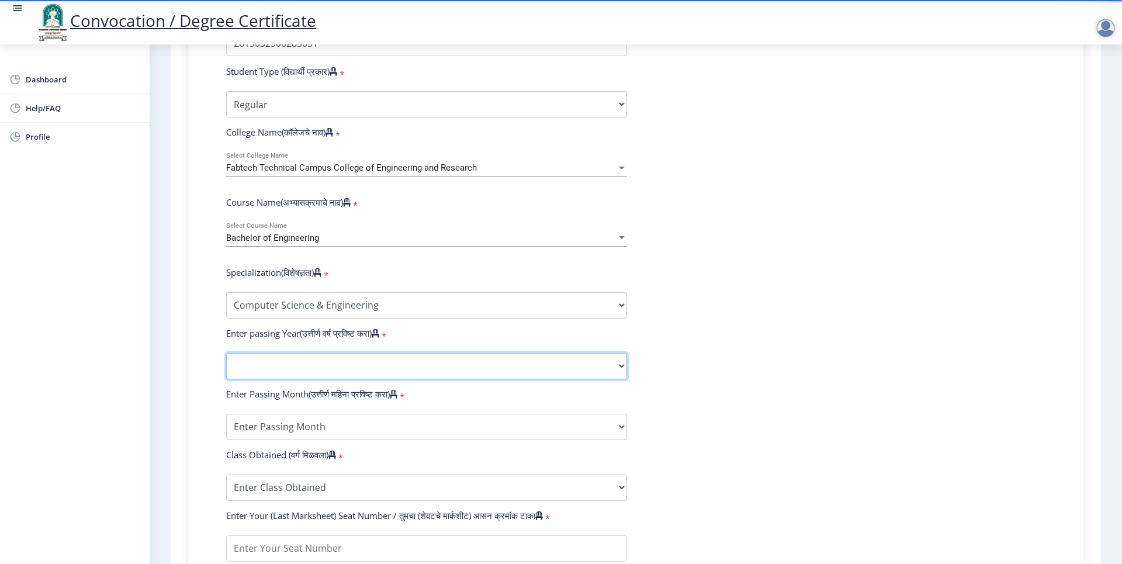
click at [289, 235] on select "2025 2024 2023 2022 2021 2020 2019 2018 2017 2016 2015 2014 2013 2012 2011 2010…" at bounding box center [426, 366] width 401 height 26
select select "2020"
click at [226, 235] on select "2025 2024 2023 2022 2021 2020 2019 2018 2017 2016 2015 2014 2013 2012 2011 2010…" at bounding box center [426, 366] width 401 height 26
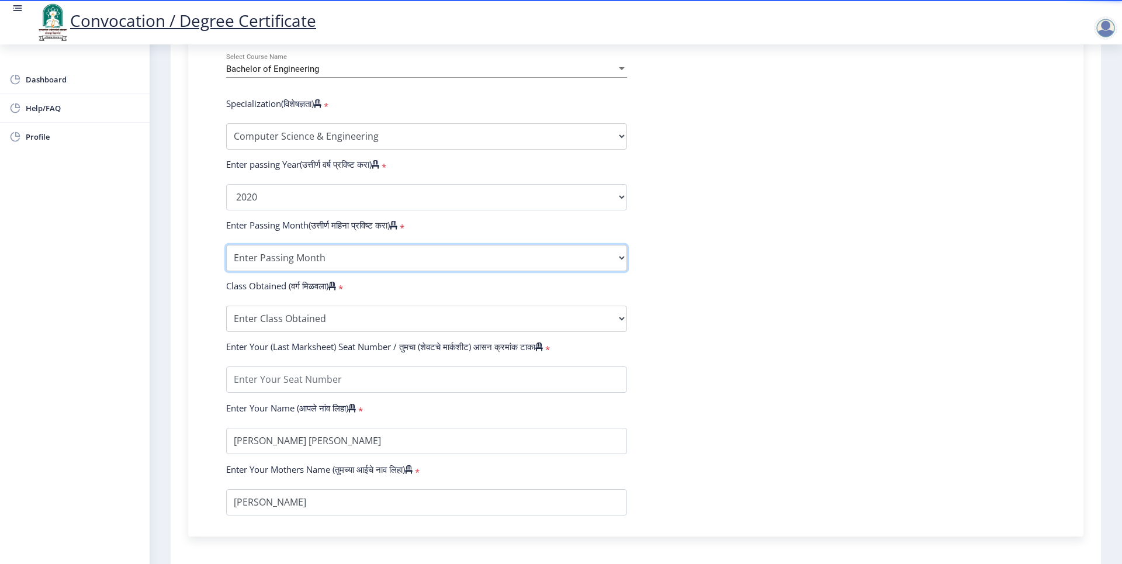
click at [296, 235] on select "Enter Passing Month March April May October November December" at bounding box center [426, 258] width 401 height 26
select select "October"
click at [226, 235] on select "Enter Passing Month March April May October November December" at bounding box center [426, 258] width 401 height 26
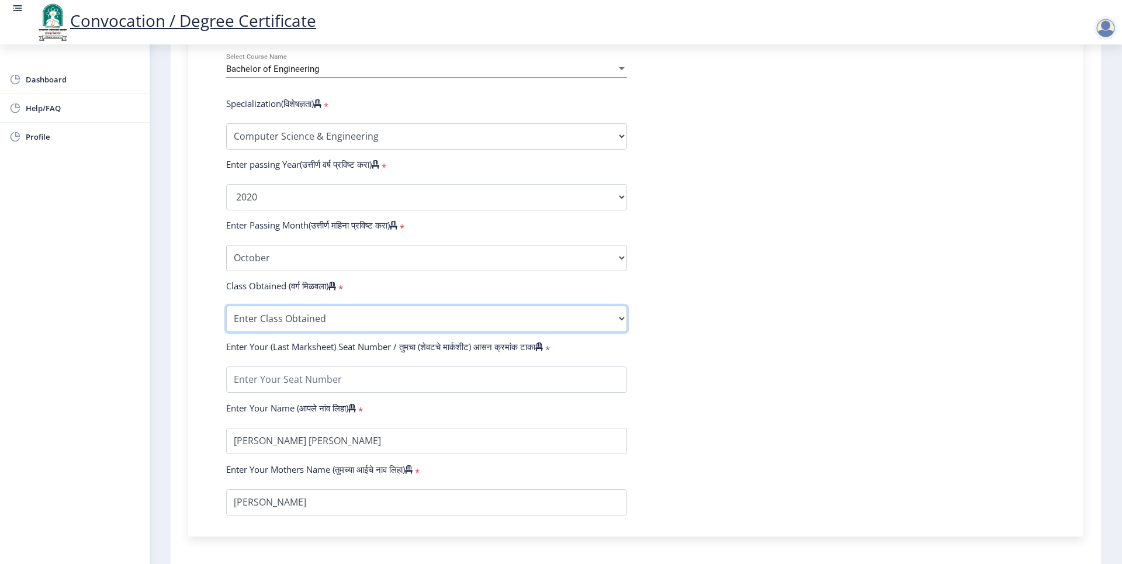
click at [271, 235] on select "Enter Class Obtained FIRST CLASS WITH DISTINCTION FIRST CLASS HIGHER SECOND CLA…" at bounding box center [426, 319] width 401 height 26
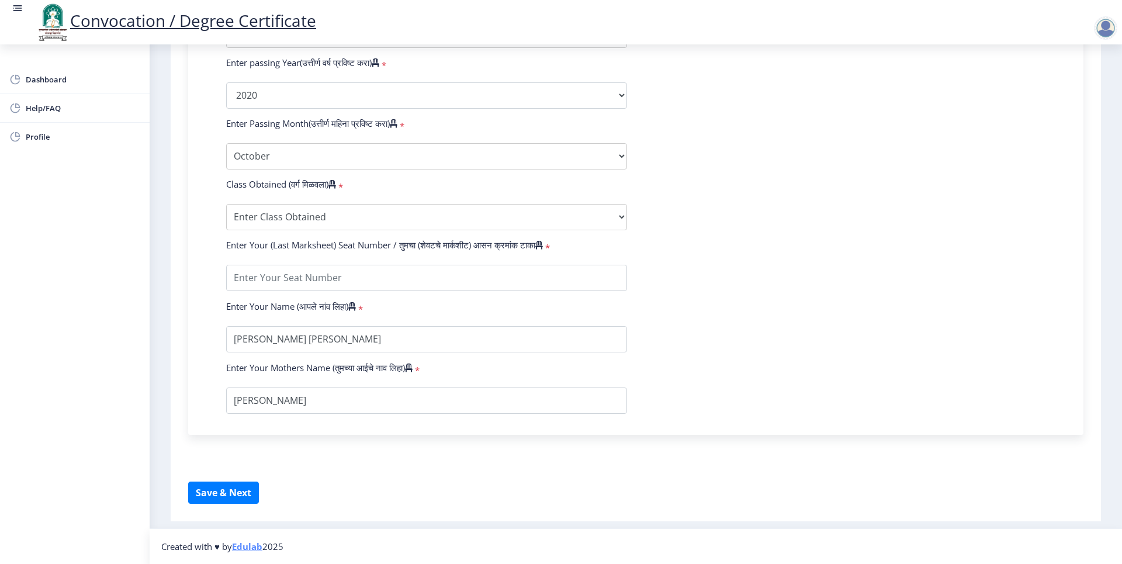
scroll to position [612, 0]
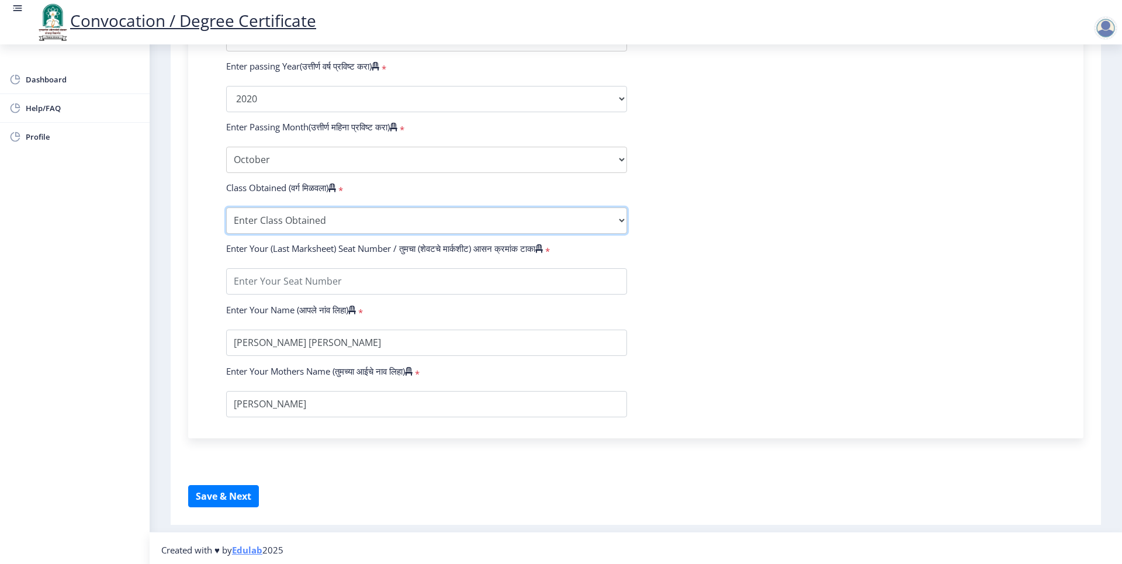
click at [359, 234] on select "Enter Class Obtained FIRST CLASS WITH DISTINCTION FIRST CLASS HIGHER SECOND CLA…" at bounding box center [426, 220] width 401 height 26
click at [322, 234] on select "Enter Class Obtained FIRST CLASS WITH DISTINCTION FIRST CLASS HIGHER SECOND CLA…" at bounding box center [426, 220] width 401 height 26
select select "Grade A"
click at [226, 218] on select "Enter Class Obtained FIRST CLASS WITH DISTINCTION FIRST CLASS HIGHER SECOND CLA…" at bounding box center [426, 220] width 401 height 26
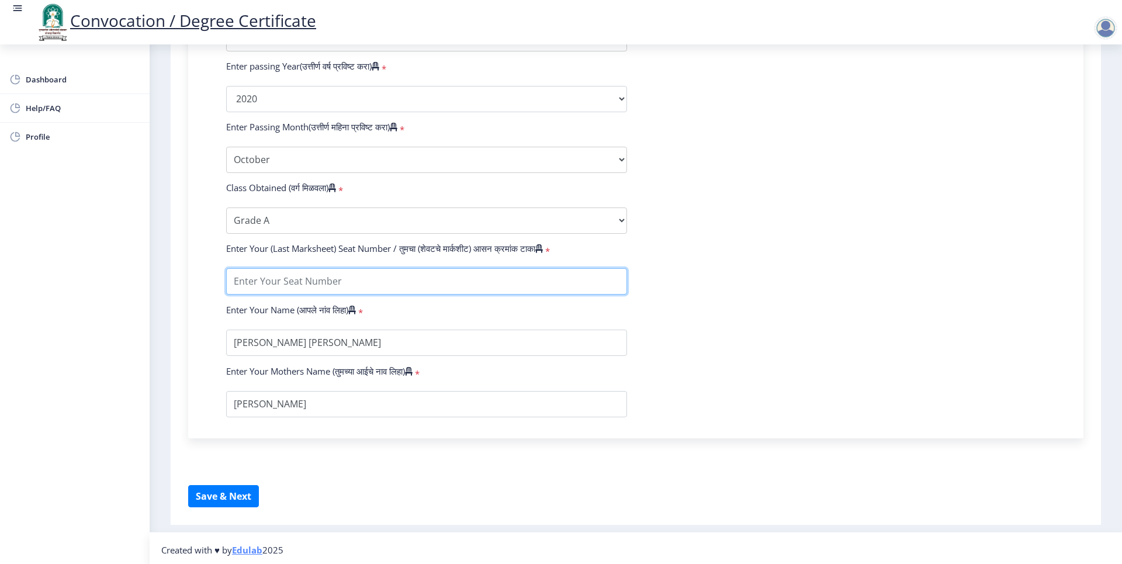
click at [332, 235] on input "textarea" at bounding box center [426, 281] width 401 height 26
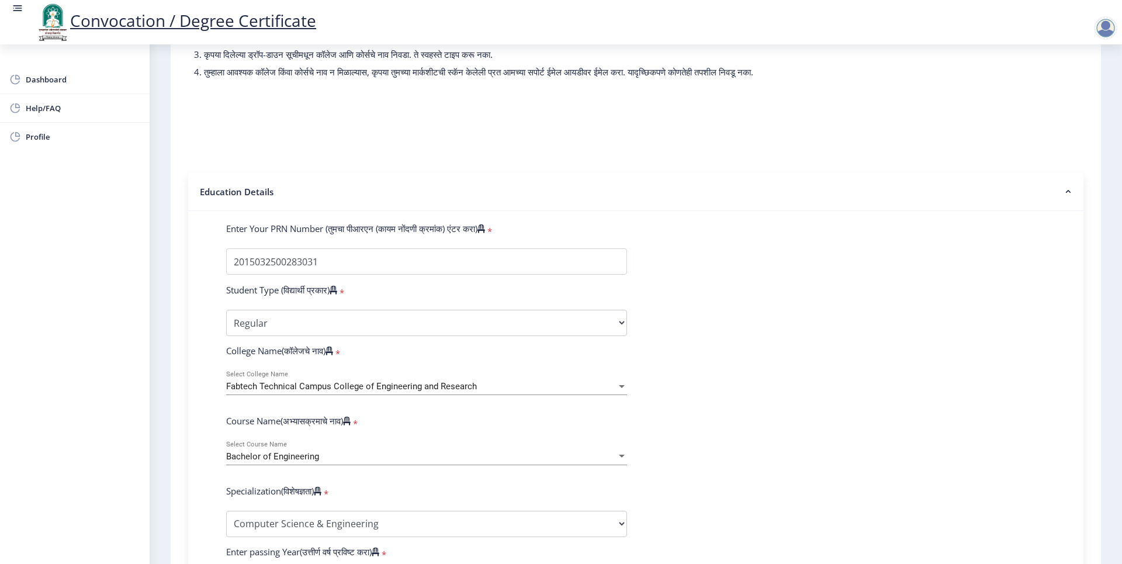
scroll to position [7, 0]
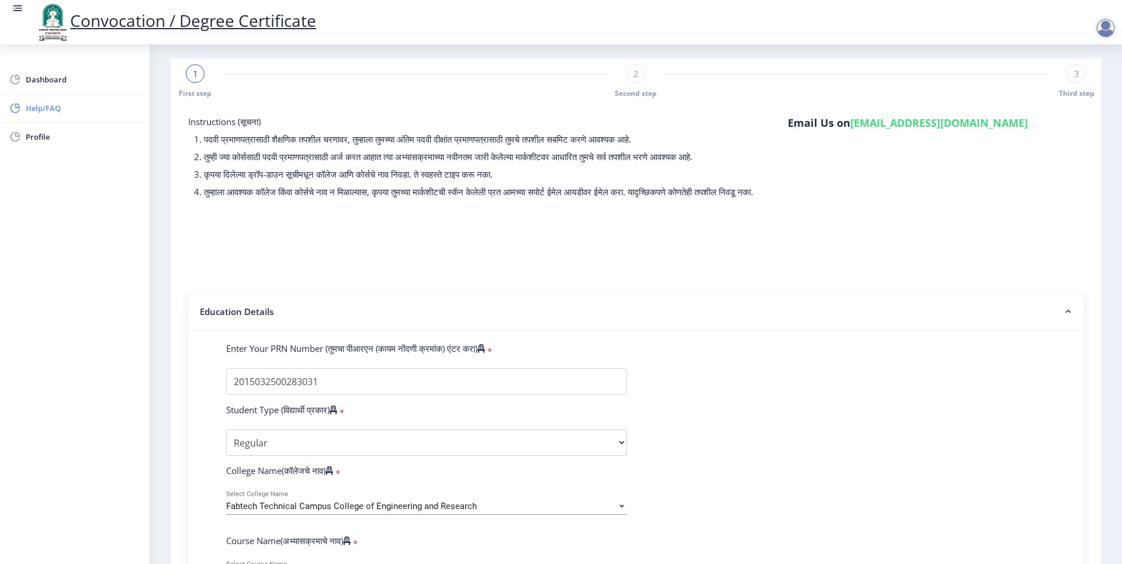
click at [26, 101] on link "Help/FAQ" at bounding box center [75, 108] width 150 height 28
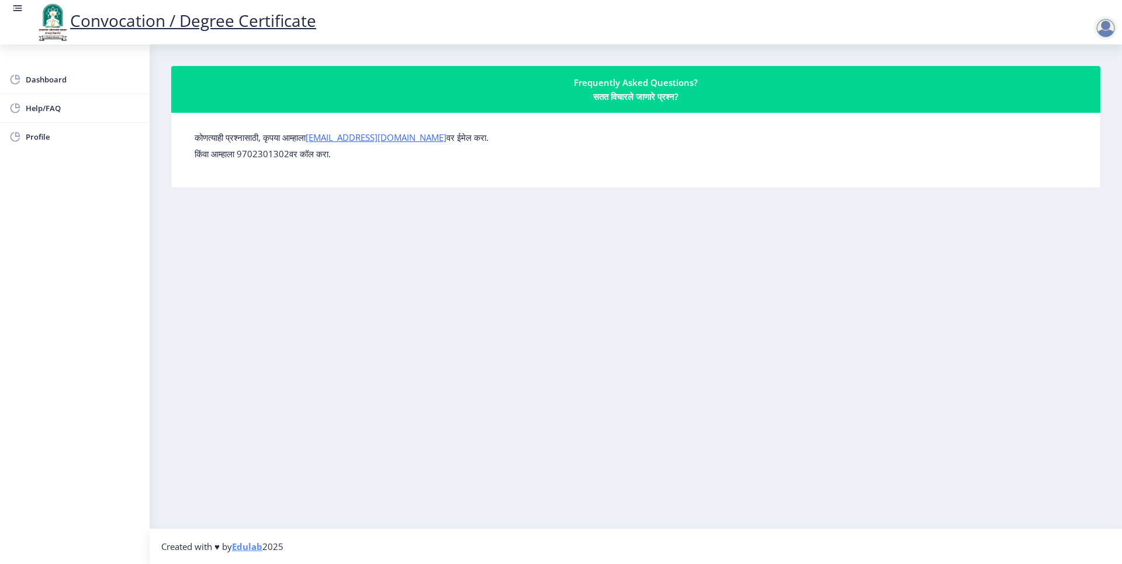
click at [276, 154] on p "किंवा आम्हाला 9702301302वर कॉल करा." at bounding box center [636, 154] width 882 height 12
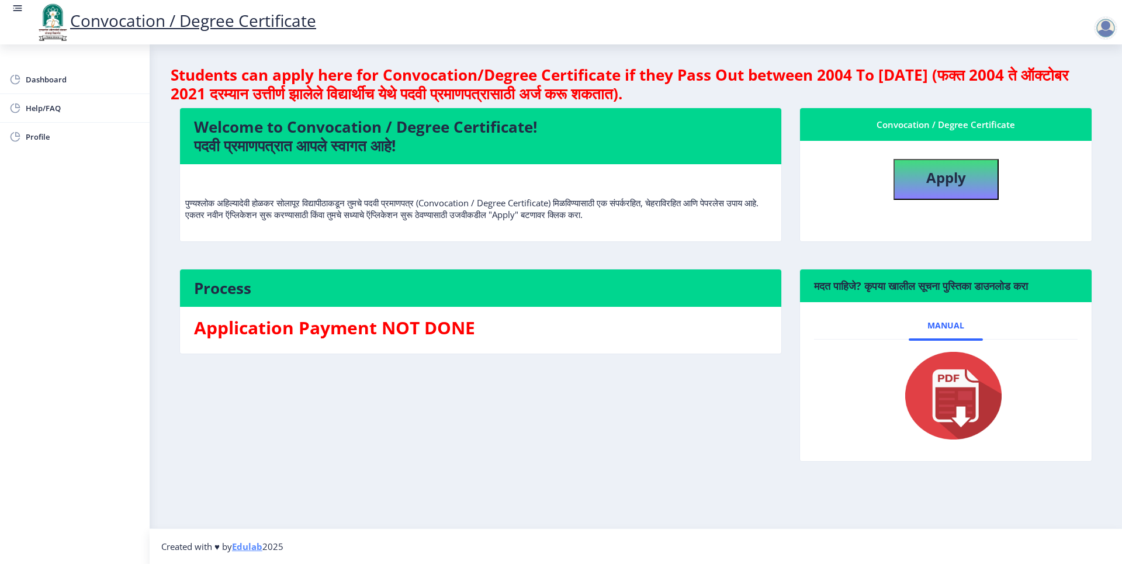
click at [335, 349] on nb-card-body "Application Payment NOT DONE" at bounding box center [480, 330] width 601 height 47
click at [346, 334] on h3 "Application Payment NOT DONE" at bounding box center [480, 327] width 573 height 23
click at [76, 113] on span "Help/FAQ" at bounding box center [83, 108] width 115 height 14
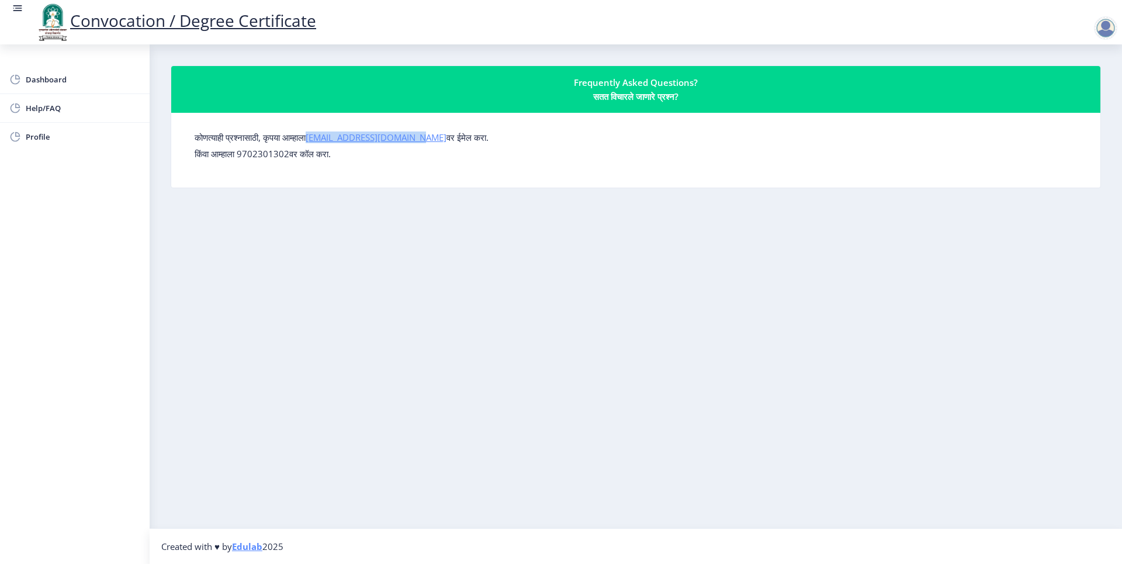
drag, startPoint x: 421, startPoint y: 138, endPoint x: 317, endPoint y: 140, distance: 103.4
click at [317, 140] on label "कोणत्याही प्रश्नासाठी, कृपया आम्हाला [EMAIL_ADDRESS][DOMAIN_NAME] वर ईमेल करा." at bounding box center [342, 137] width 294 height 12
copy link "[EMAIL_ADDRESS][DOMAIN_NAME]"
click at [579, 153] on p "किंवा आम्हाला 9702301302वर कॉल करा." at bounding box center [636, 154] width 882 height 12
click at [77, 148] on link "Profile" at bounding box center [75, 137] width 150 height 28
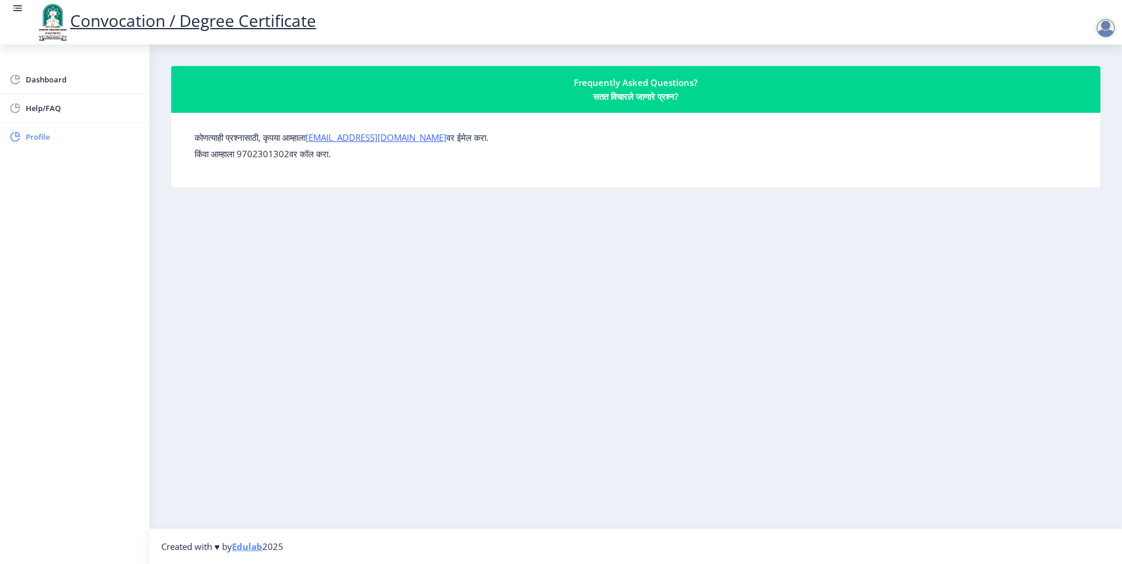
select select
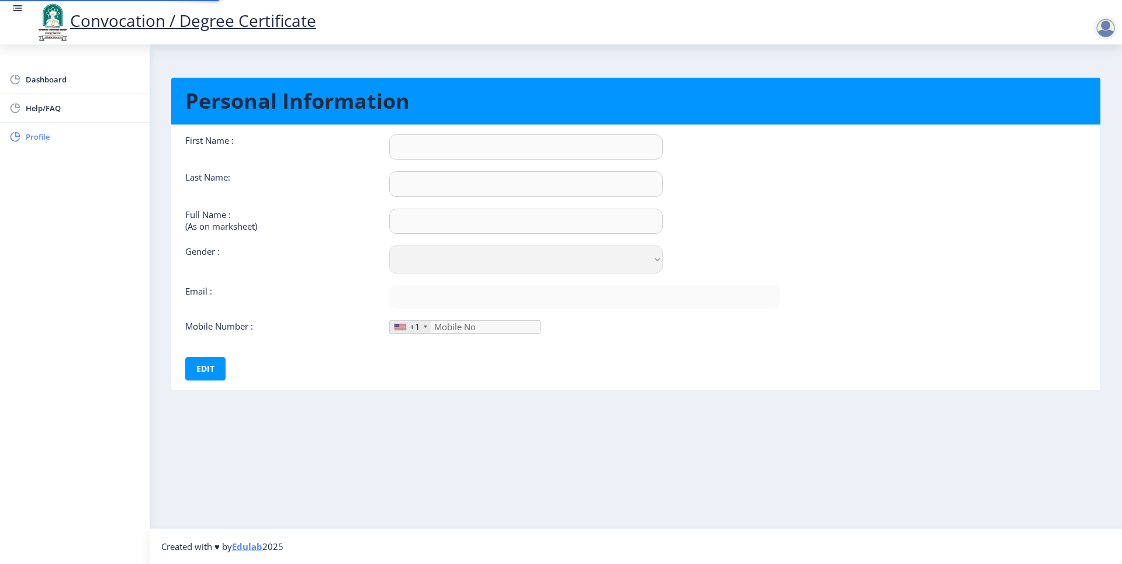
type input "[PERSON_NAME]"
type input "[PERSON_NAME] [PERSON_NAME]"
select select "[DEMOGRAPHIC_DATA]"
type input "[EMAIL_ADDRESS][DOMAIN_NAME]"
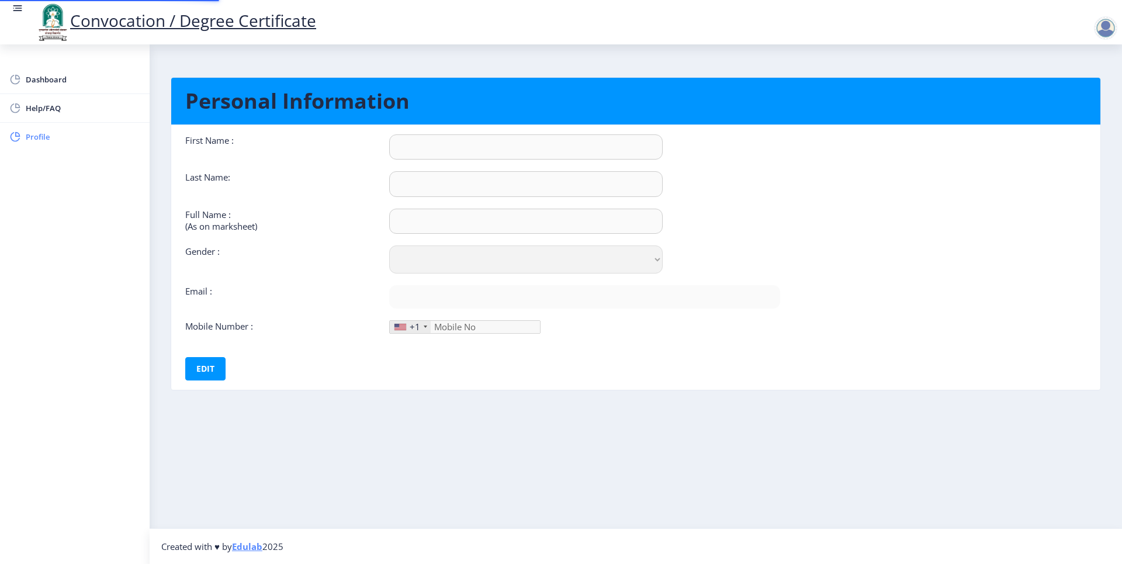
type input "9763626132"
click at [406, 331] on div "+1" at bounding box center [410, 327] width 41 height 12
click at [411, 326] on div "+1" at bounding box center [415, 327] width 11 height 12
click at [425, 326] on div at bounding box center [426, 326] width 4 height 2
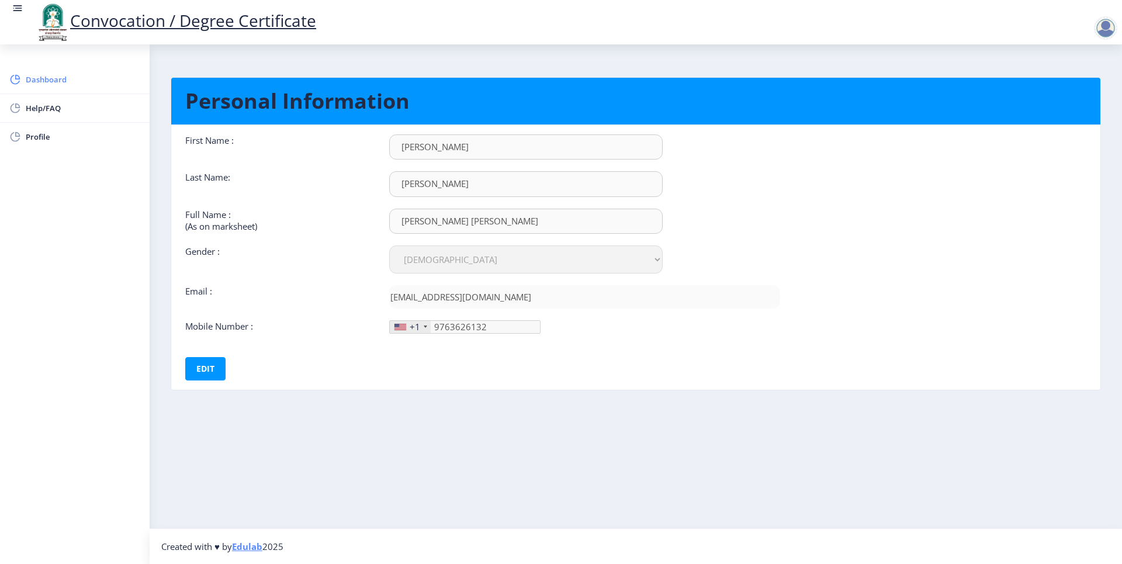
click at [57, 78] on span "Dashboard" at bounding box center [83, 79] width 115 height 14
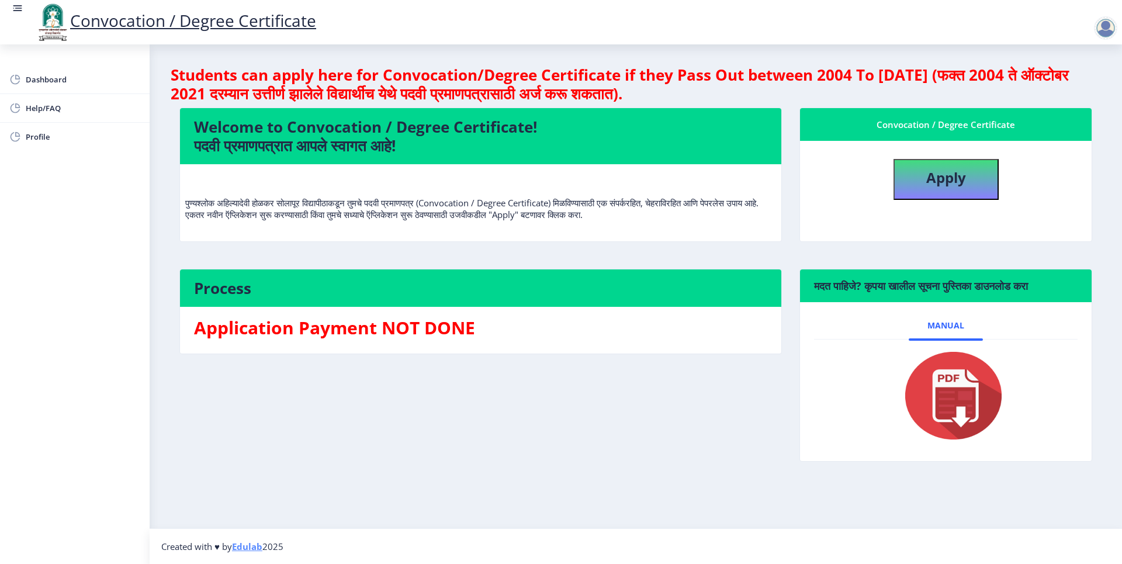
click at [376, 327] on h3 "Application Payment NOT DONE" at bounding box center [480, 327] width 573 height 23
click at [956, 403] on img at bounding box center [945, 395] width 117 height 93
drag, startPoint x: 1019, startPoint y: 162, endPoint x: 1012, endPoint y: 165, distance: 6.8
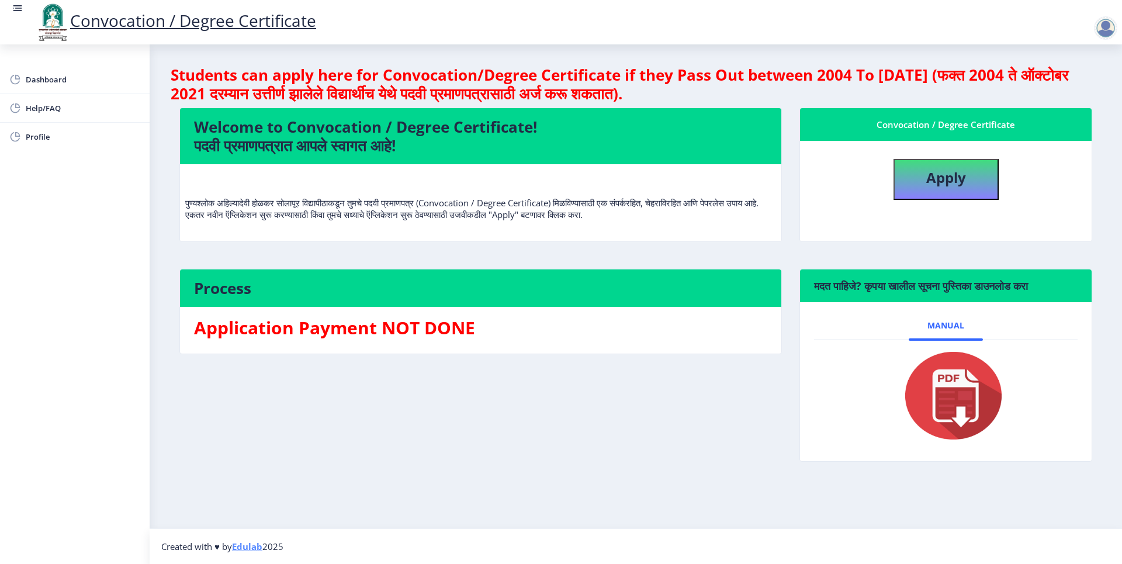
click at [1019, 162] on div "Apply" at bounding box center [945, 175] width 281 height 50
click at [984, 339] on nb-tab at bounding box center [945, 395] width 263 height 112
click at [963, 375] on img at bounding box center [945, 395] width 117 height 93
